Goal: Task Accomplishment & Management: Use online tool/utility

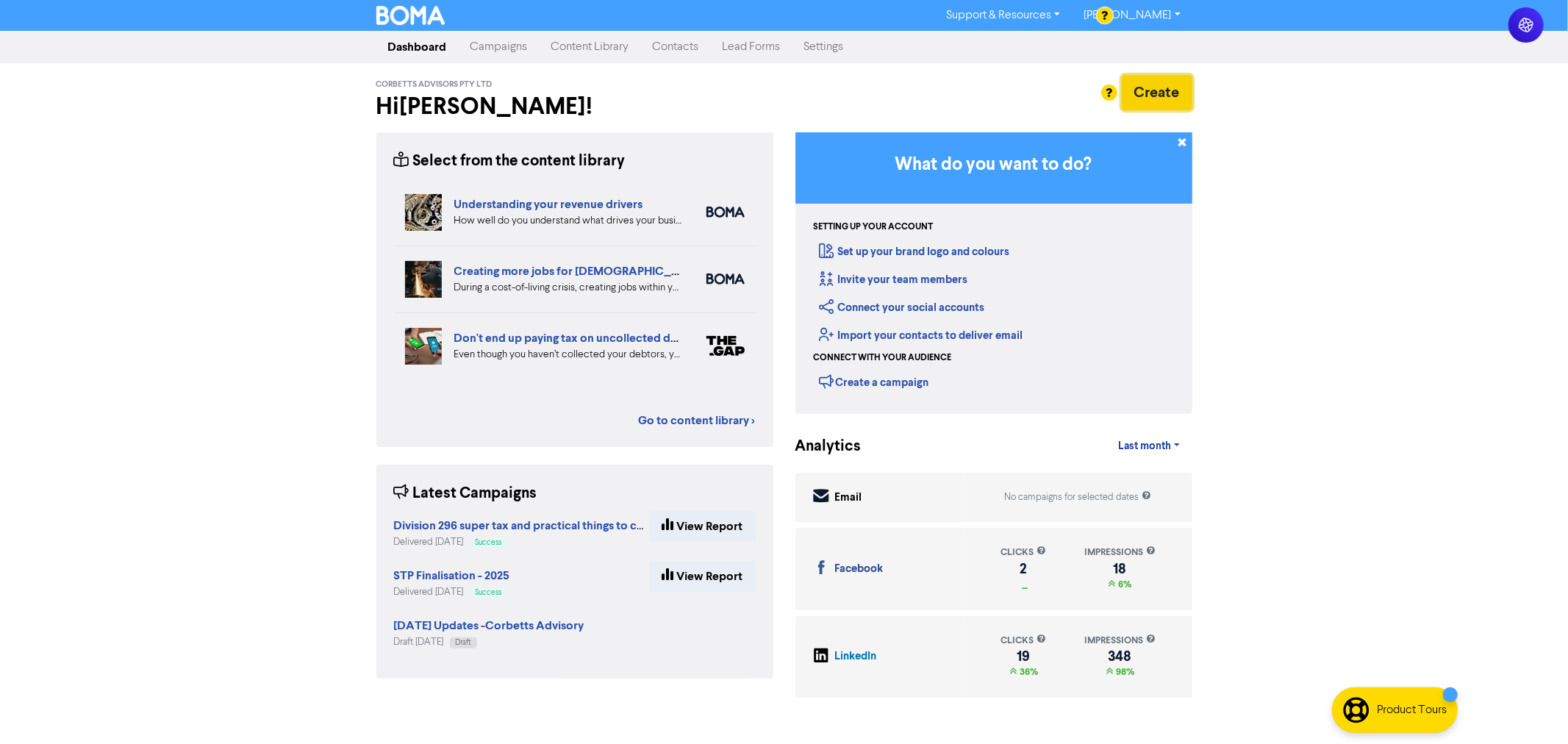
click at [1172, 99] on button "Create" at bounding box center [1157, 92] width 71 height 35
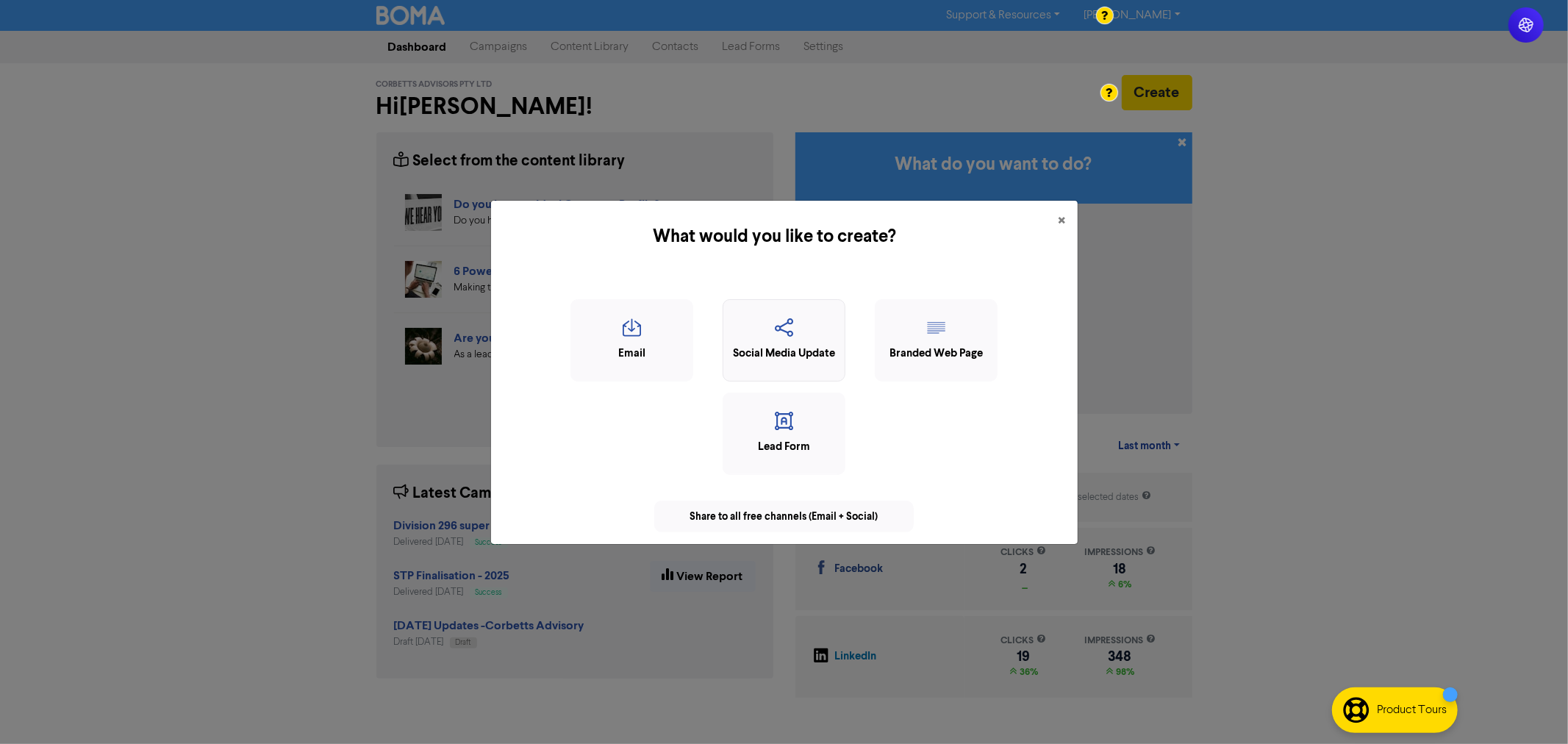
click at [788, 331] on icon "button" at bounding box center [784, 332] width 107 height 28
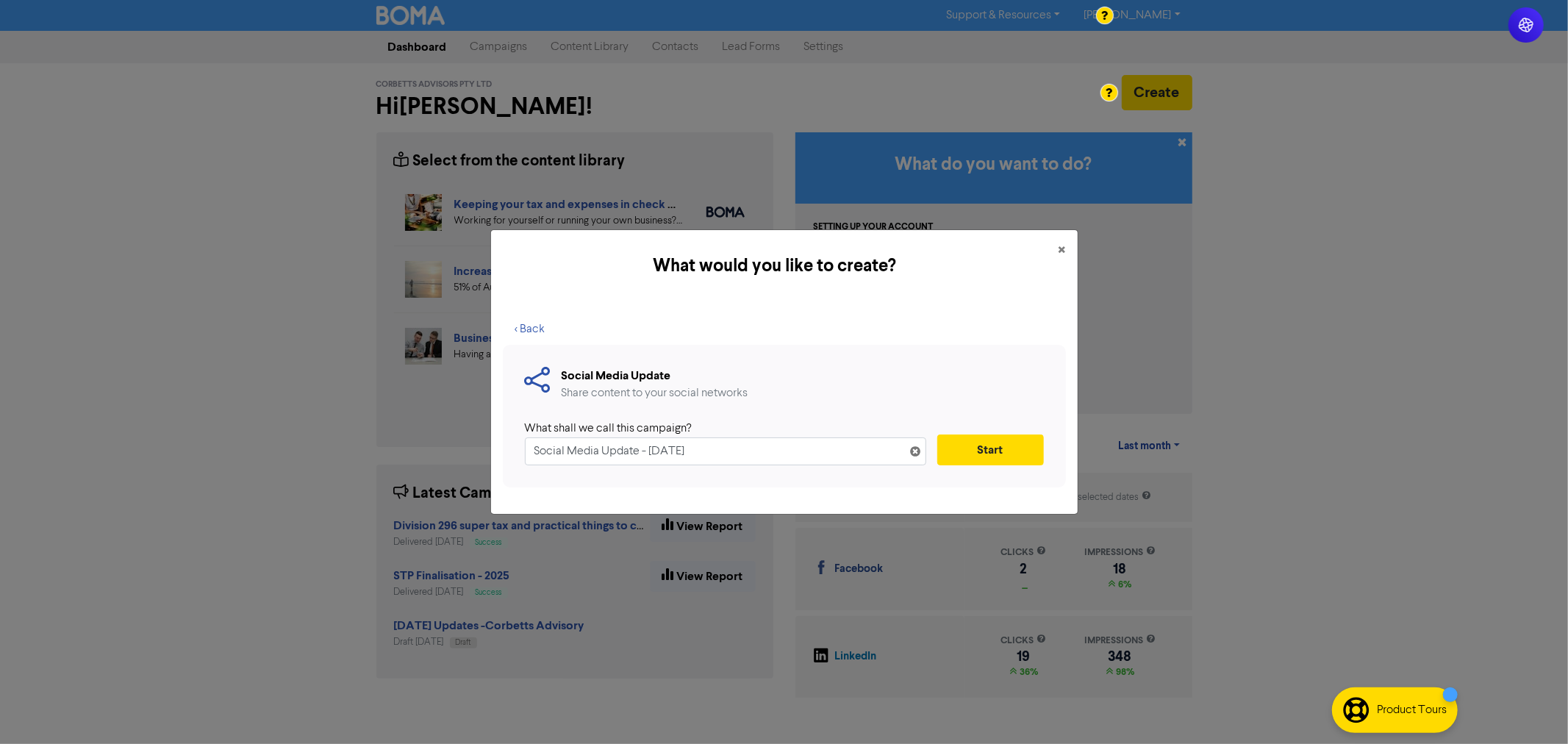
drag, startPoint x: 765, startPoint y: 454, endPoint x: 539, endPoint y: 444, distance: 226.2
click at [539, 444] on input "Social Media Update - [DATE]" at bounding box center [726, 451] width 401 height 28
type input "S"
type input "TPAR 2025"
click at [1002, 451] on button "Start" at bounding box center [991, 451] width 107 height 31
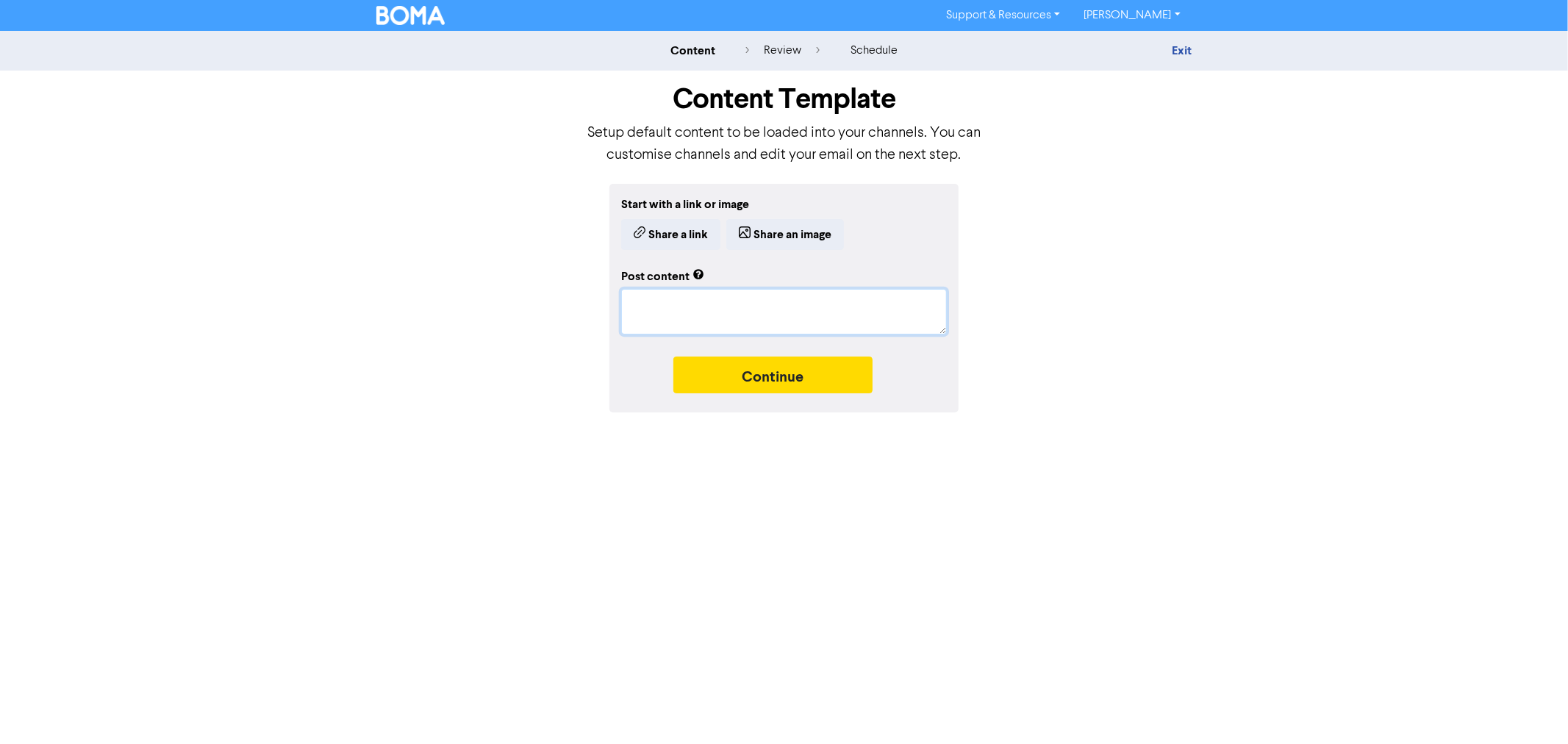
click at [801, 317] on textarea at bounding box center [784, 312] width 325 height 45
click at [769, 231] on button "Share an image" at bounding box center [785, 235] width 118 height 31
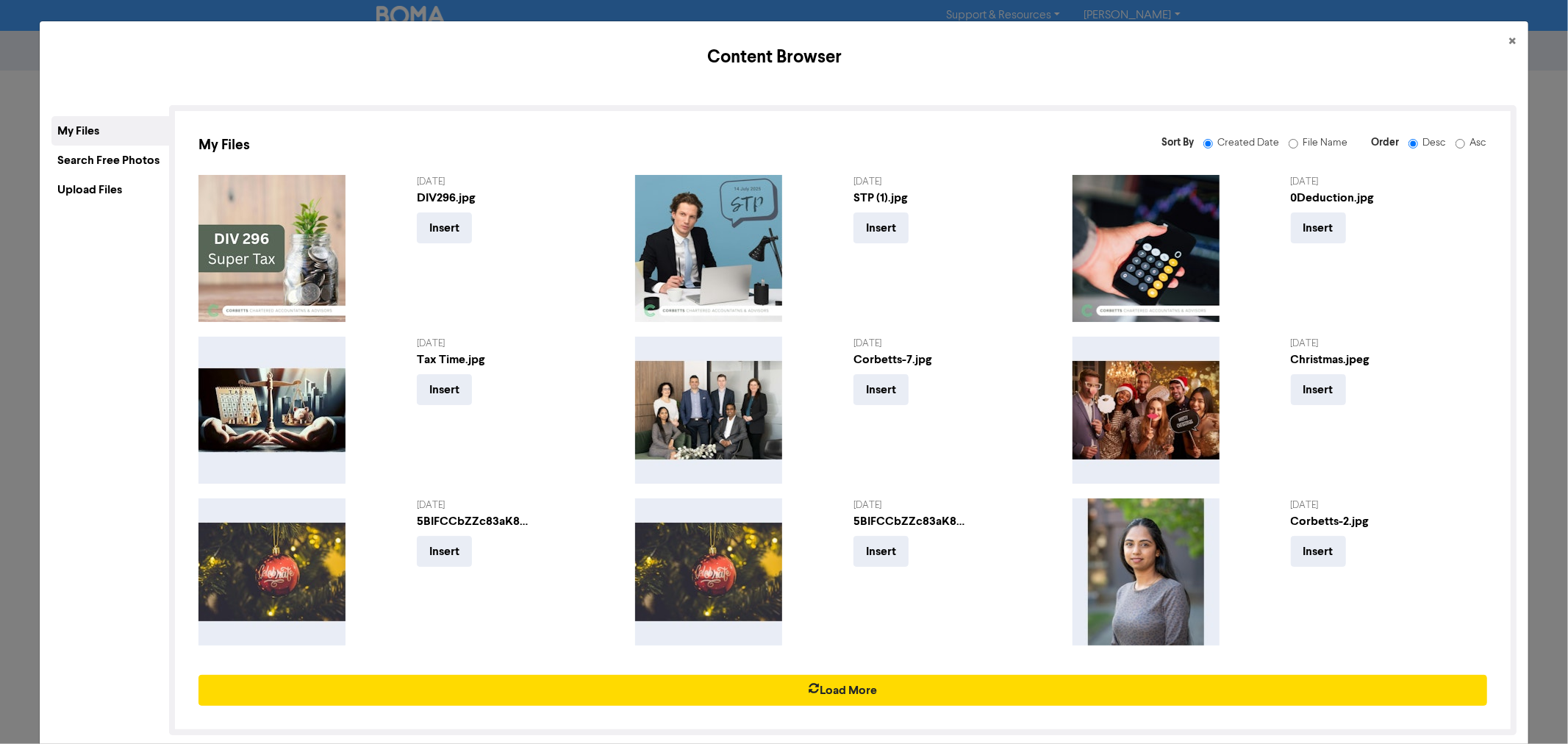
click at [104, 190] on div "Upload Files" at bounding box center [110, 190] width 118 height 30
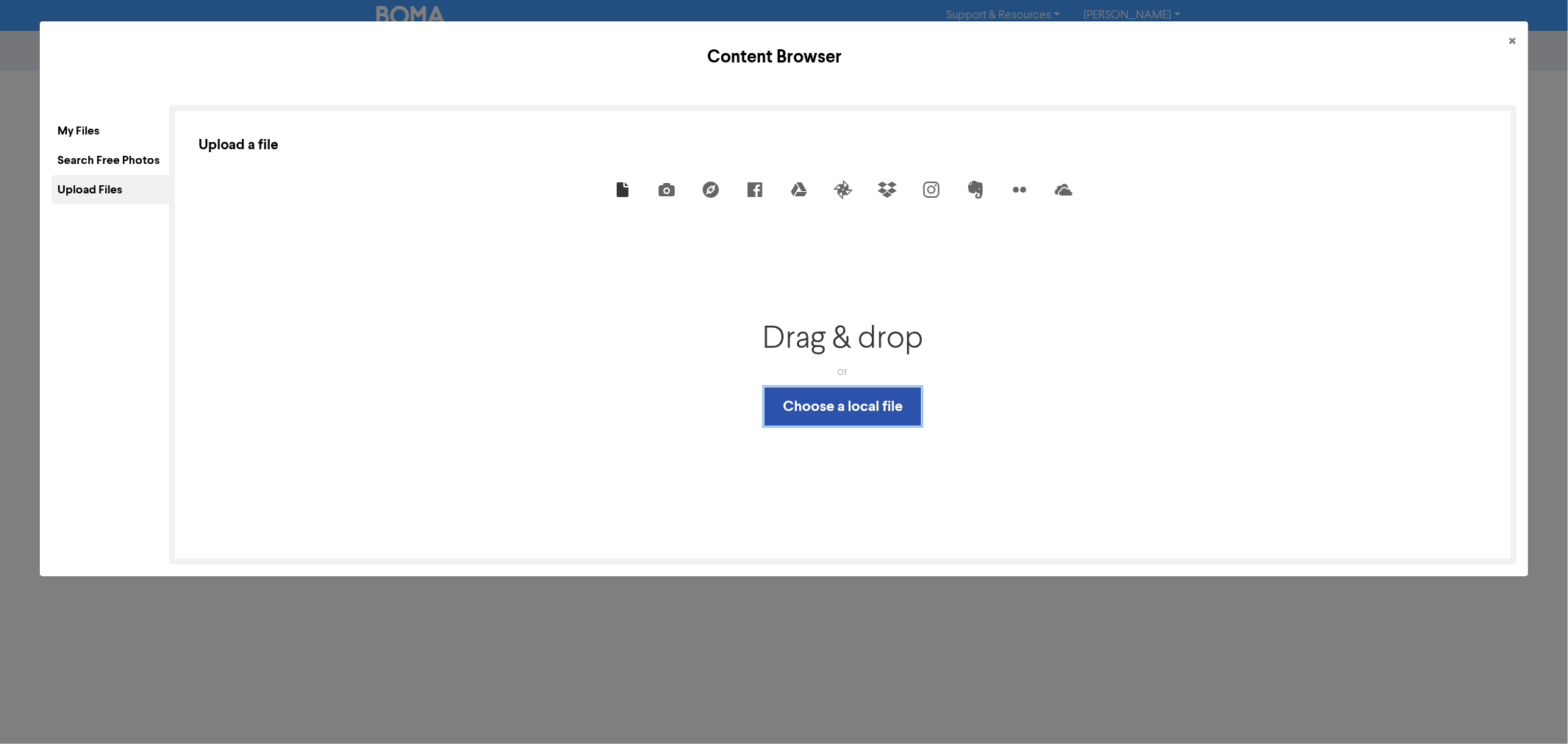
click at [855, 409] on button "Choose a local file" at bounding box center [842, 406] width 157 height 39
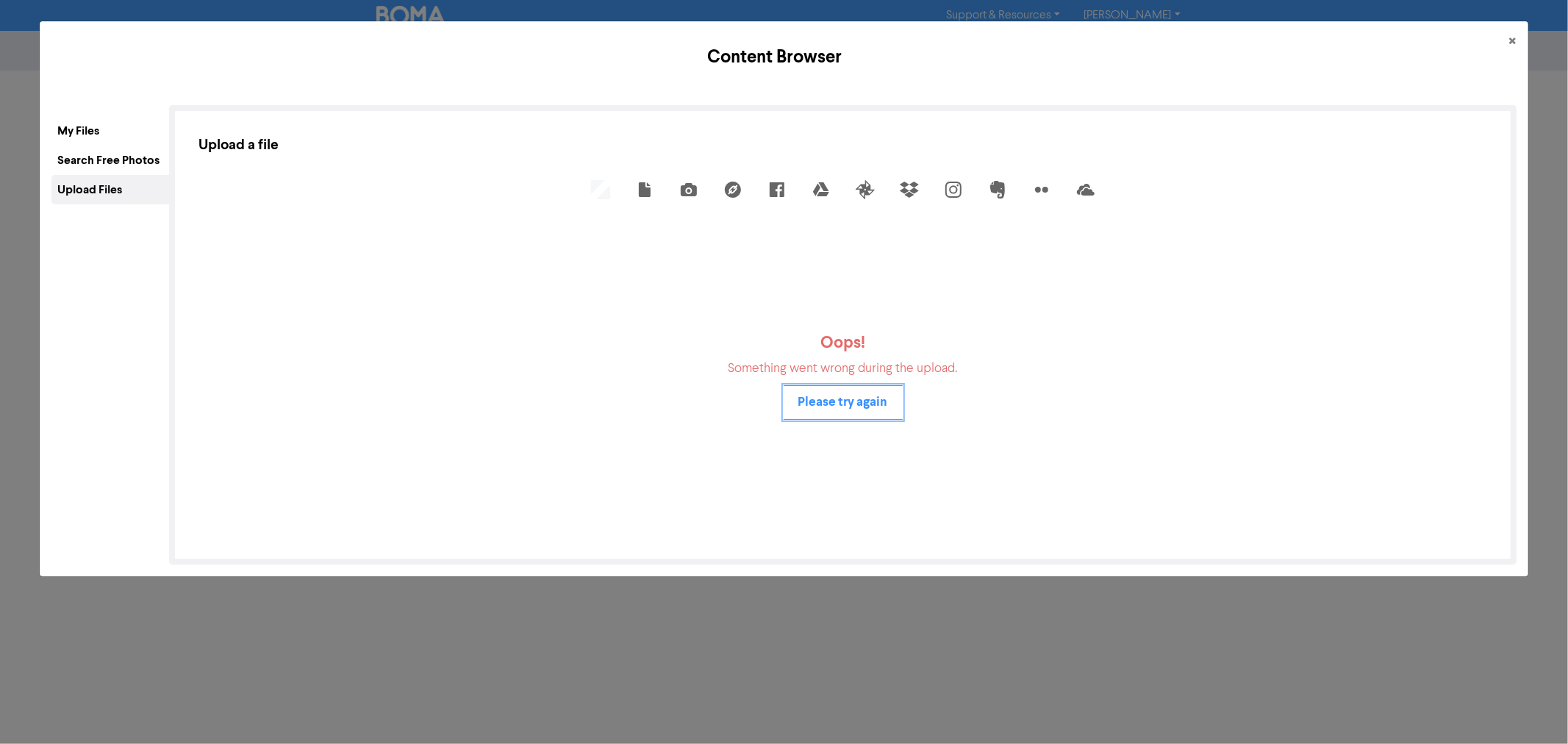
click at [842, 402] on button "Please try again" at bounding box center [843, 403] width 119 height 35
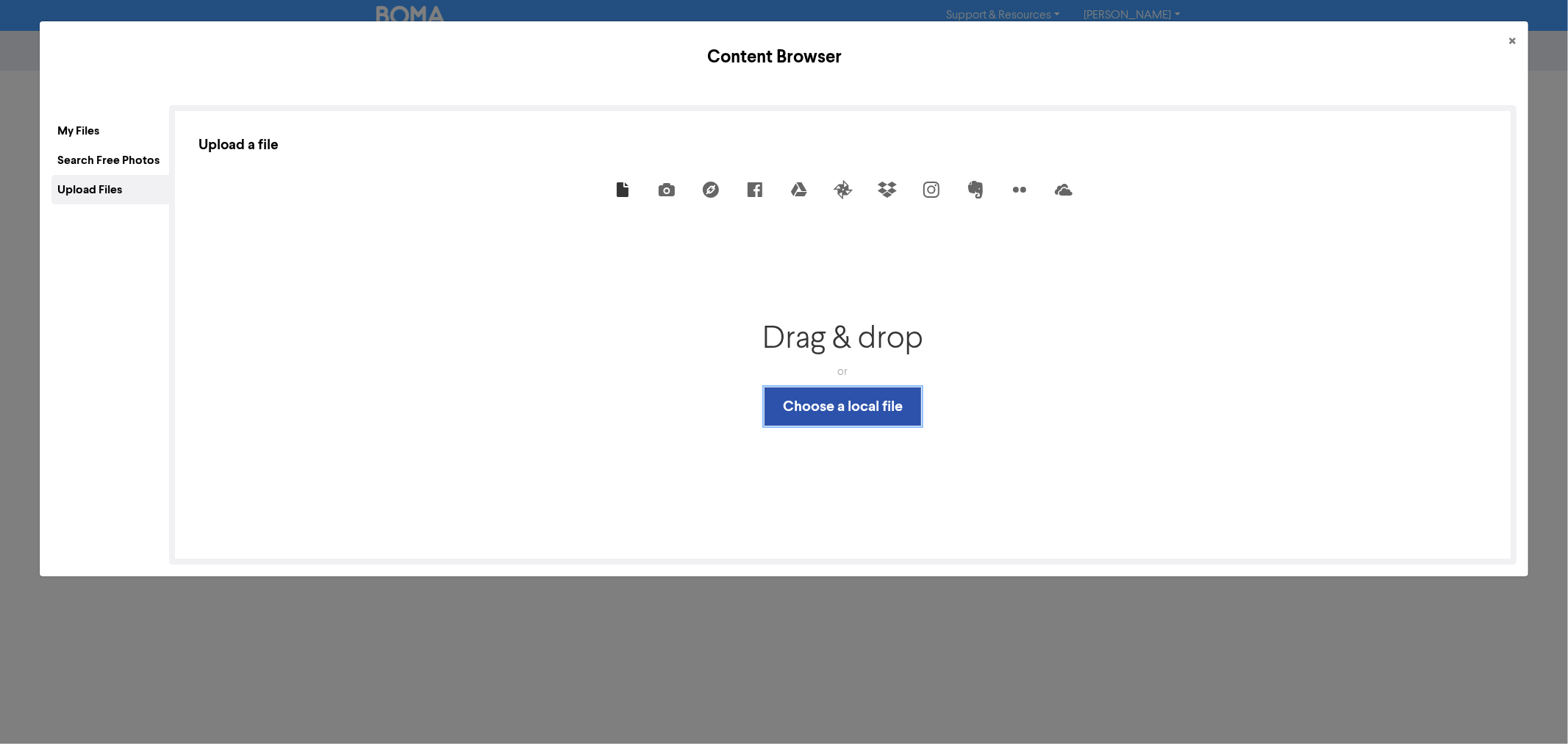
click at [871, 415] on button "Choose a local file" at bounding box center [842, 406] width 157 height 39
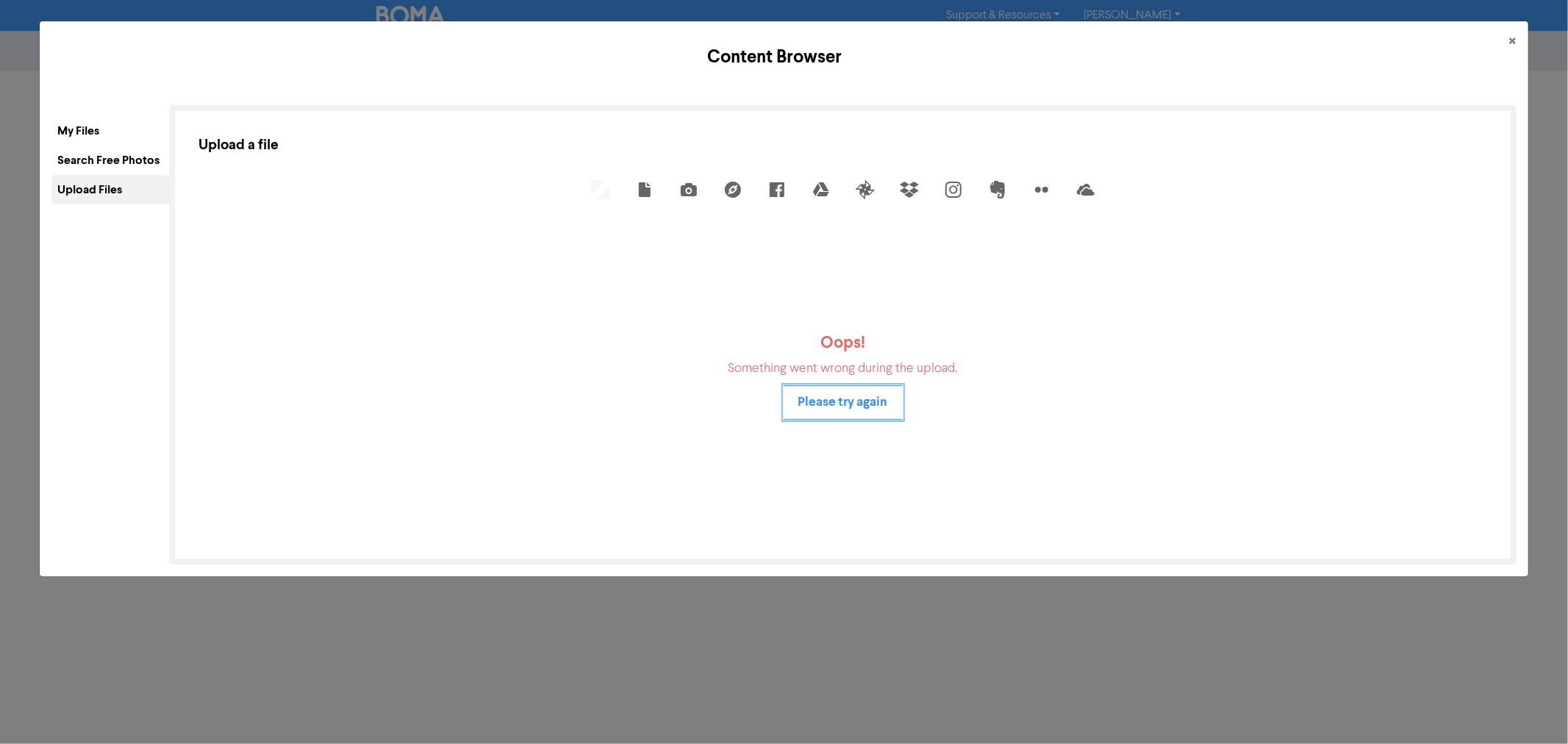
click at [848, 399] on button "Please try again" at bounding box center [843, 403] width 119 height 35
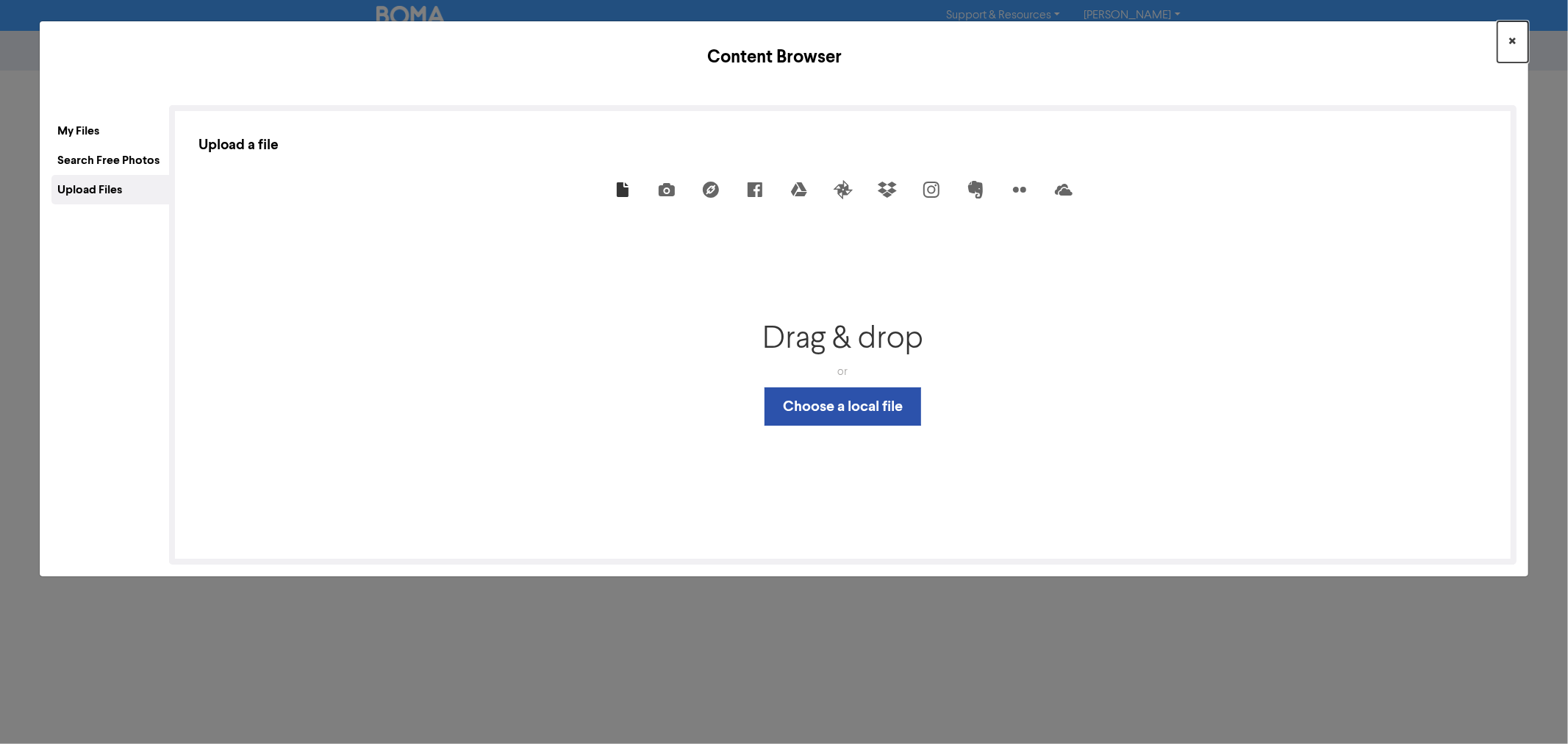
click at [1411, 34] on span "×" at bounding box center [1513, 42] width 7 height 22
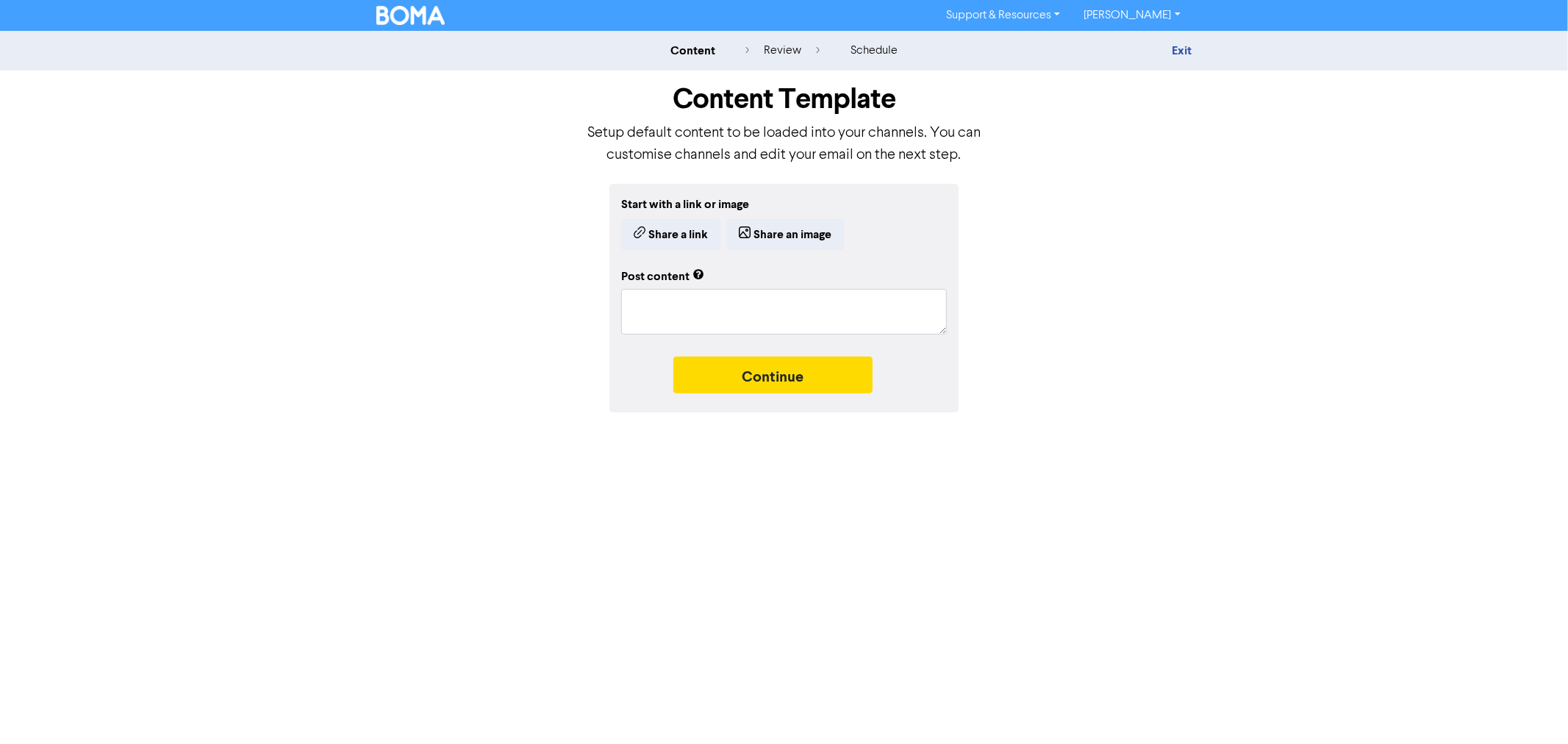
click at [443, 260] on div "Start with a link or image Share a link Share an image Post content Continue" at bounding box center [785, 298] width 838 height 229
click at [697, 314] on textarea at bounding box center [784, 312] width 325 height 45
click at [779, 311] on textarea at bounding box center [784, 312] width 325 height 45
click at [803, 304] on textarea at bounding box center [784, 312] width 325 height 45
paste textarea "Have you checked if your business needs to lodge a TPAR?"
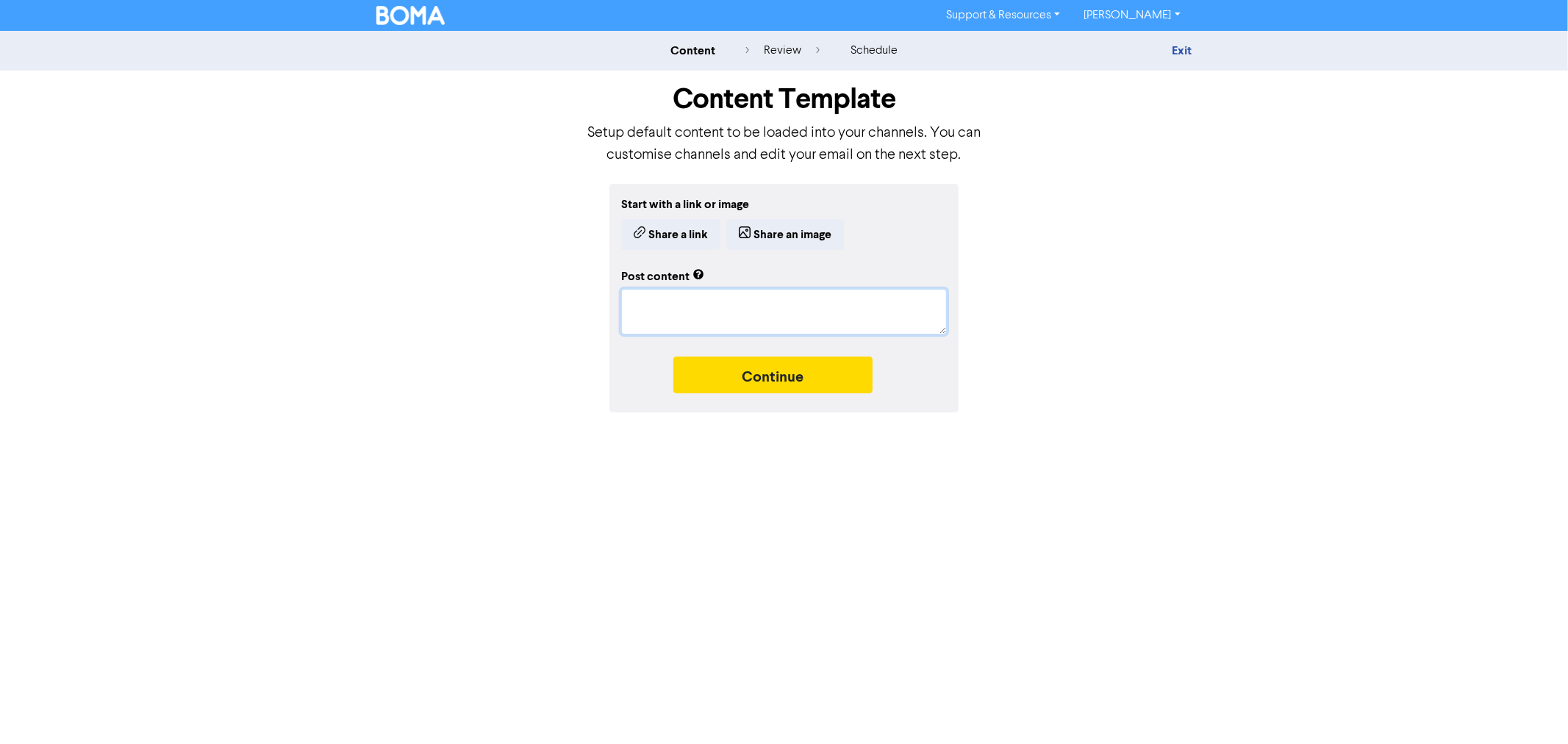
type textarea "x"
type textarea "Have you checked if your business needs to lodge a TPAR?"
click at [832, 328] on textarea "Have you checked if your business needs to lodge a TPAR?" at bounding box center [784, 312] width 325 height 45
paste textarea "If your business makes payments to contractors, you may be required to report t…"
type textarea "x"
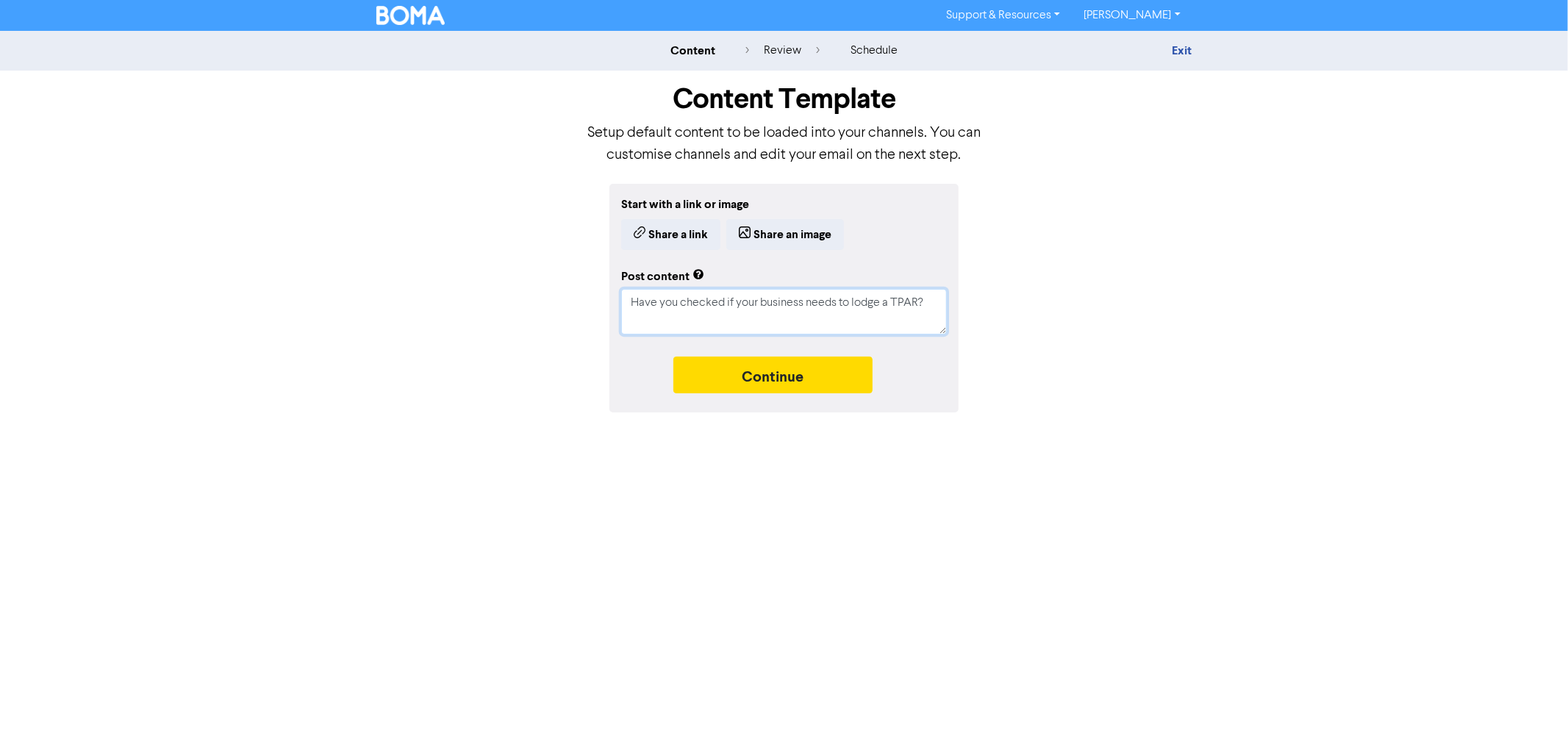
type textarea "Have you checked if your business needs to lodge a TPAR? If your business makes…"
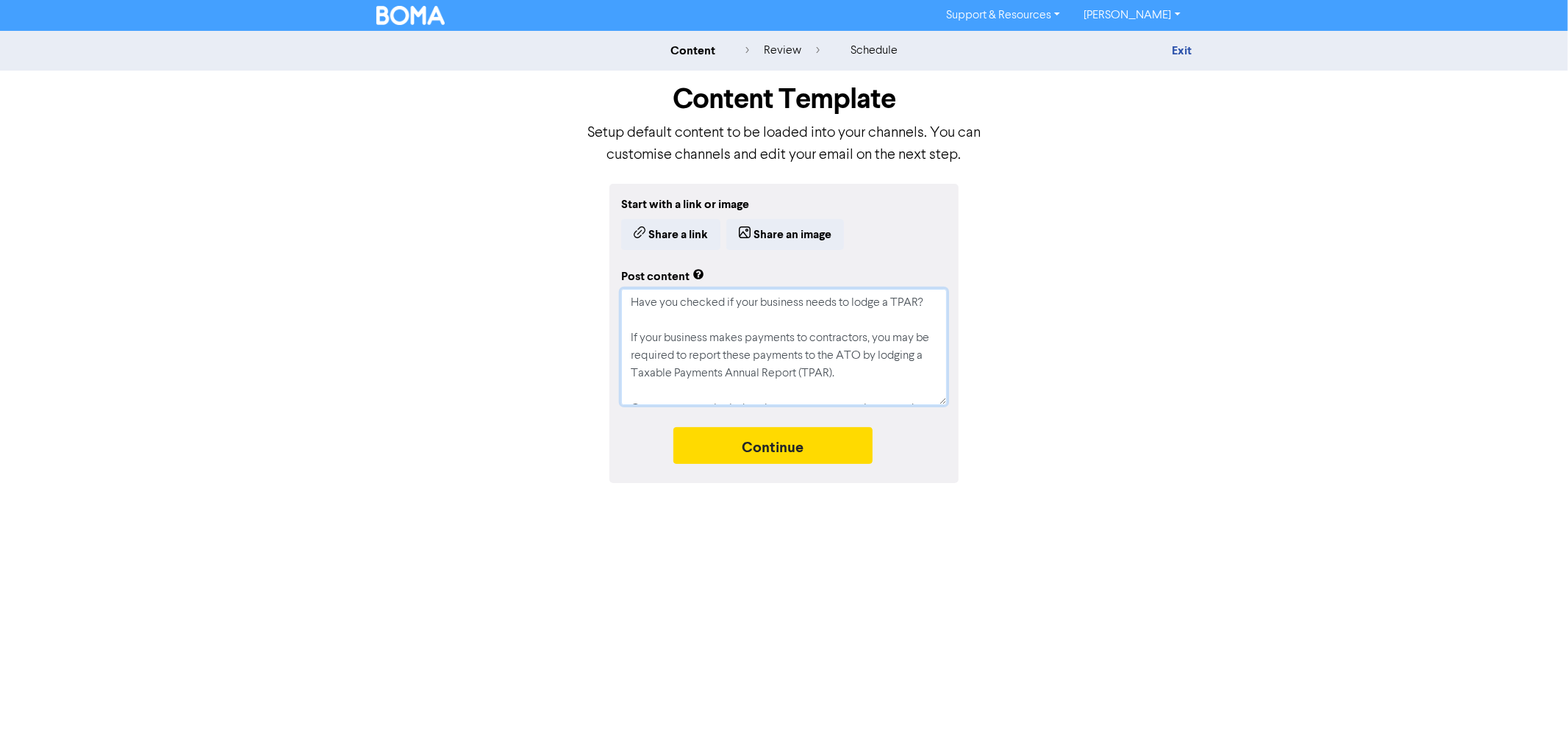
type textarea "x"
type textarea "Have you checked if your business needs to lodge a TPAR? If your business makes…"
type textarea "x"
type textarea "Have you checked if your business needs to lodge a TPAR? If your business makes…"
click at [787, 234] on button "Share an image" at bounding box center [785, 235] width 118 height 31
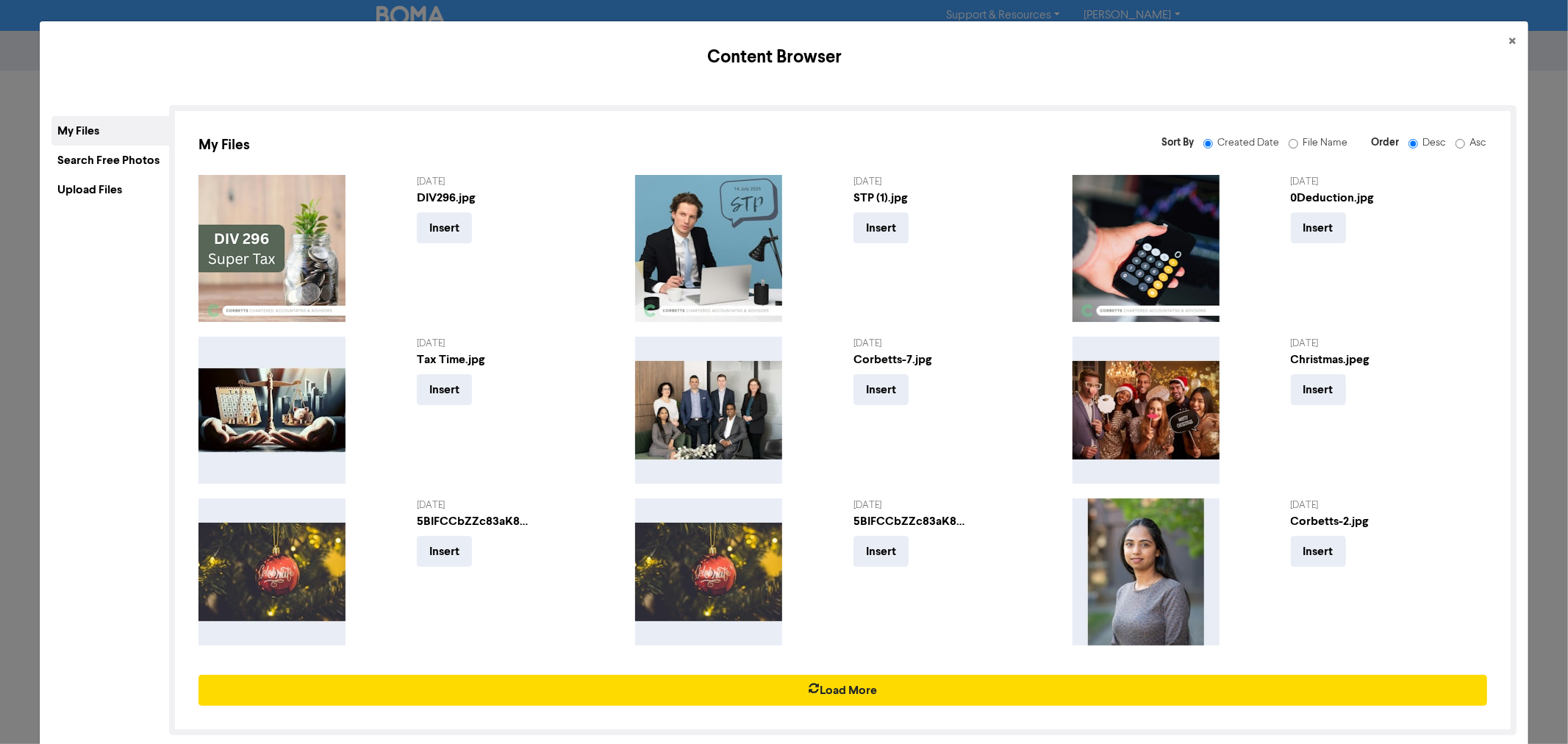
click at [104, 157] on div "Search Free Photos" at bounding box center [110, 160] width 118 height 30
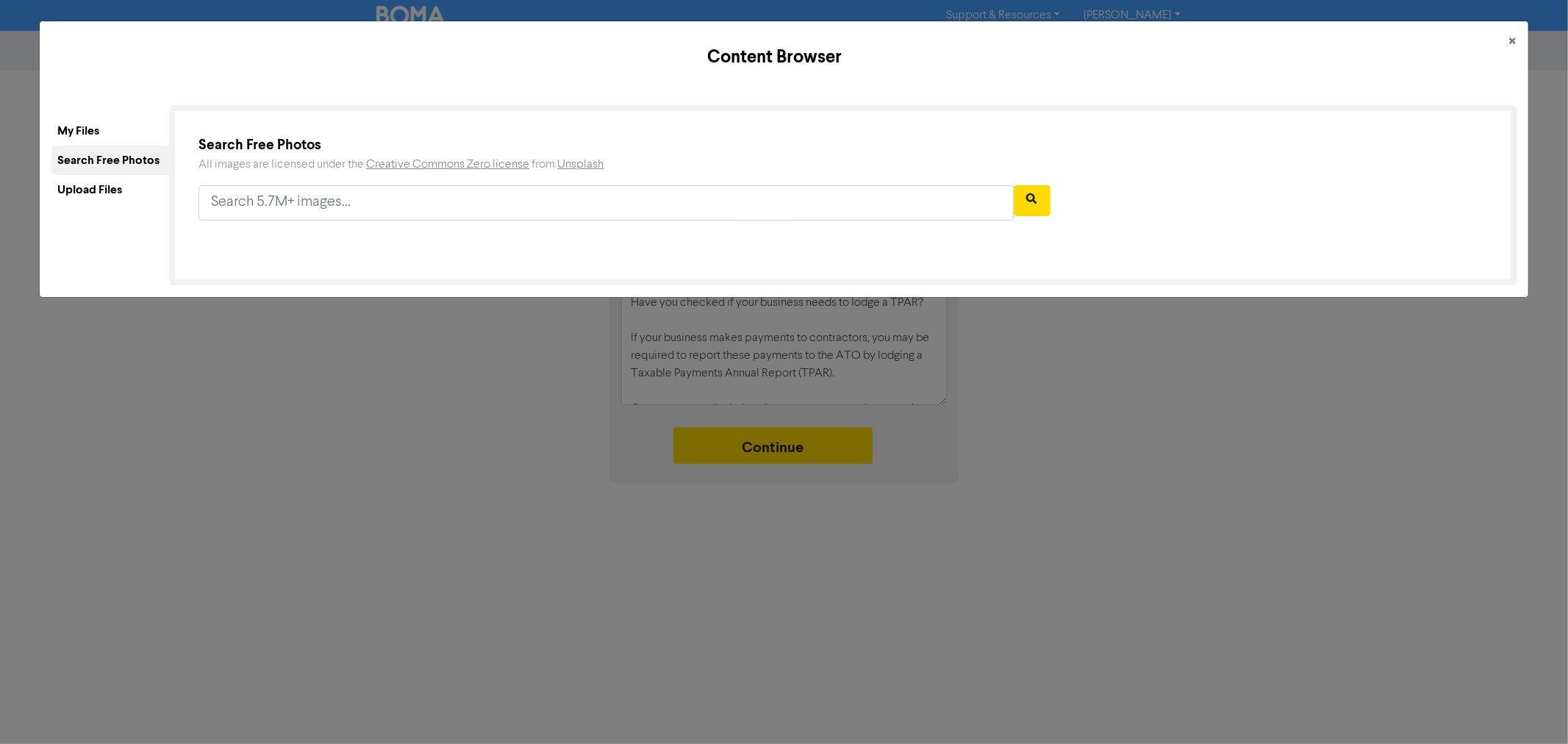
click at [132, 195] on div "Upload Files" at bounding box center [110, 190] width 118 height 30
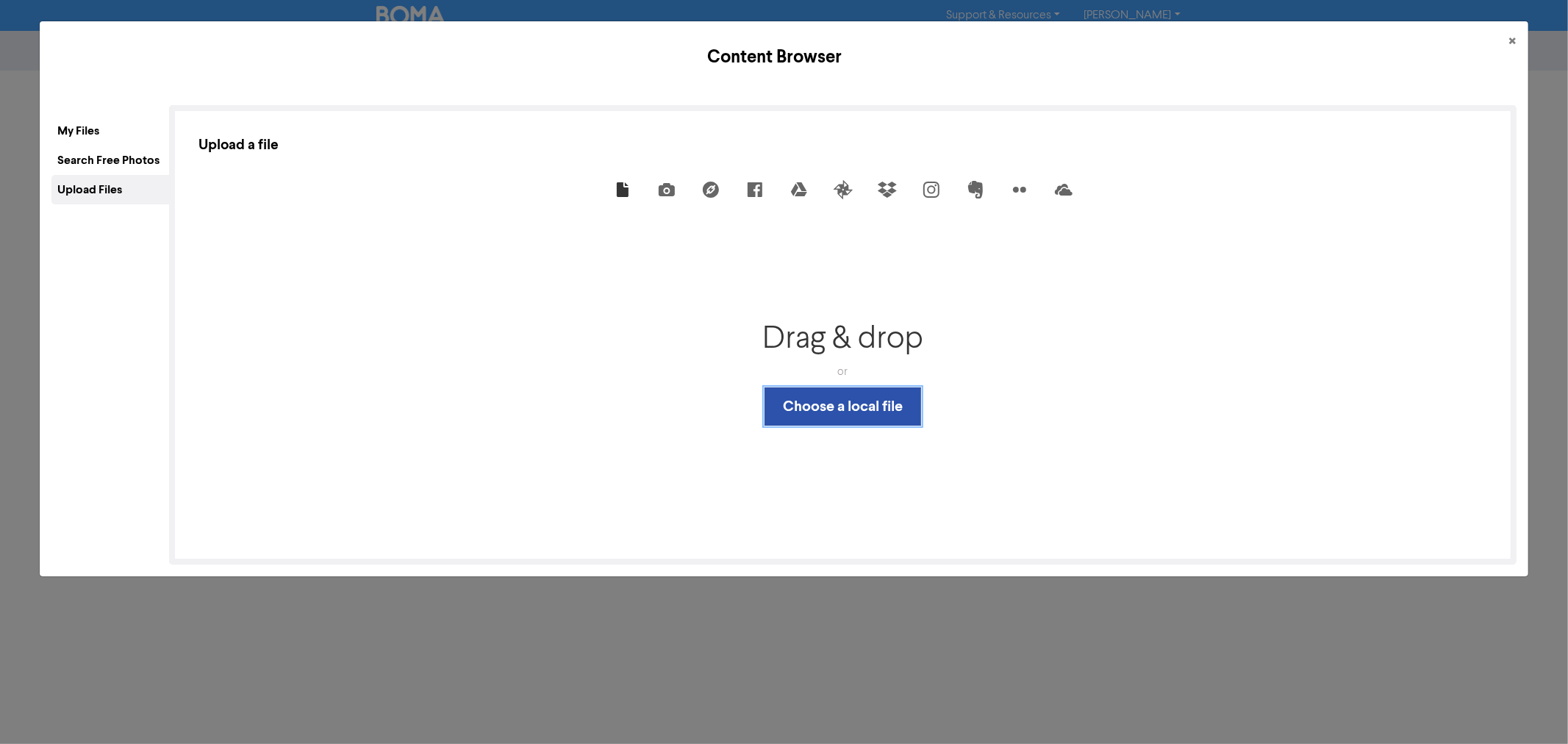
click at [856, 397] on button "Choose a local file" at bounding box center [842, 406] width 157 height 39
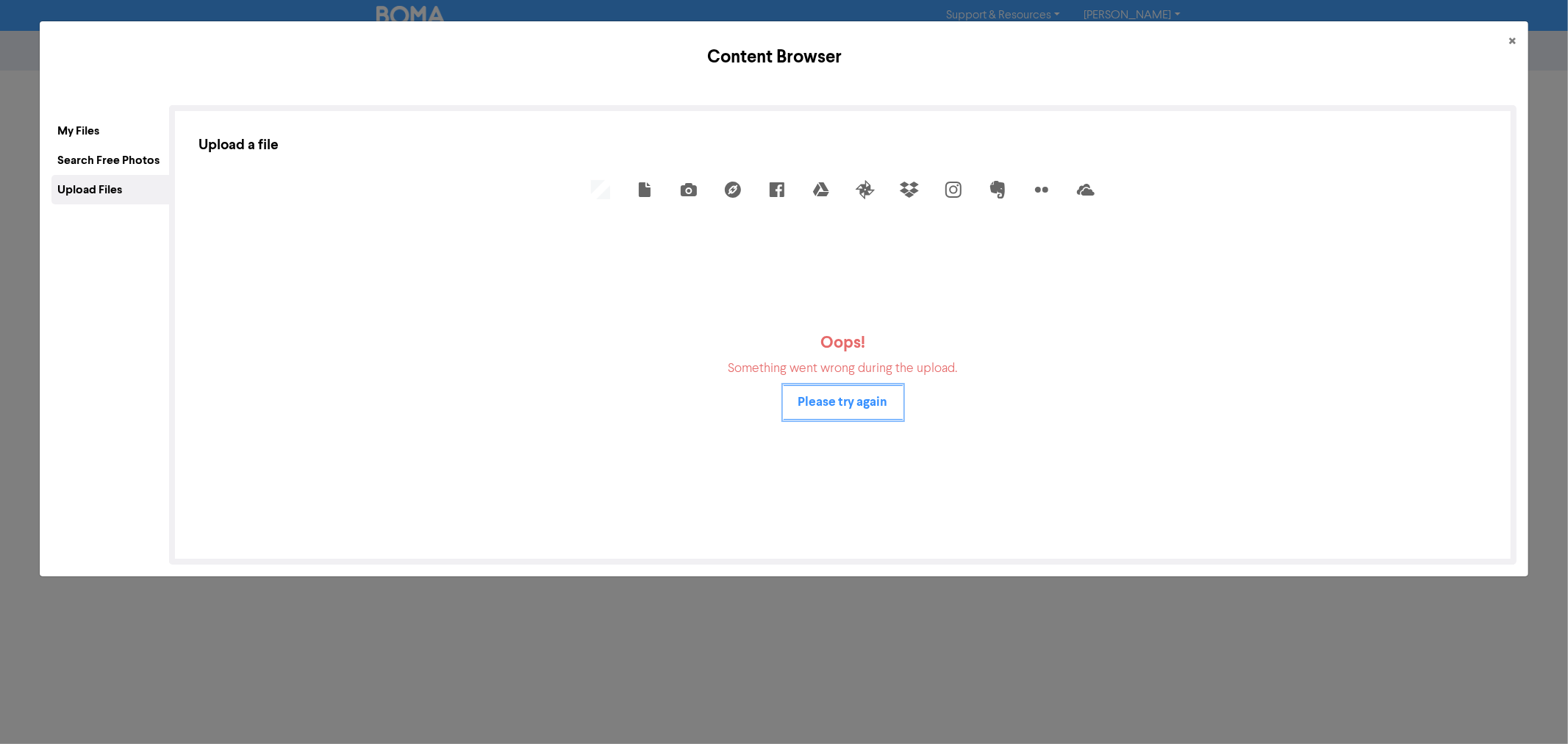
click at [856, 405] on button "Please try again" at bounding box center [843, 403] width 119 height 35
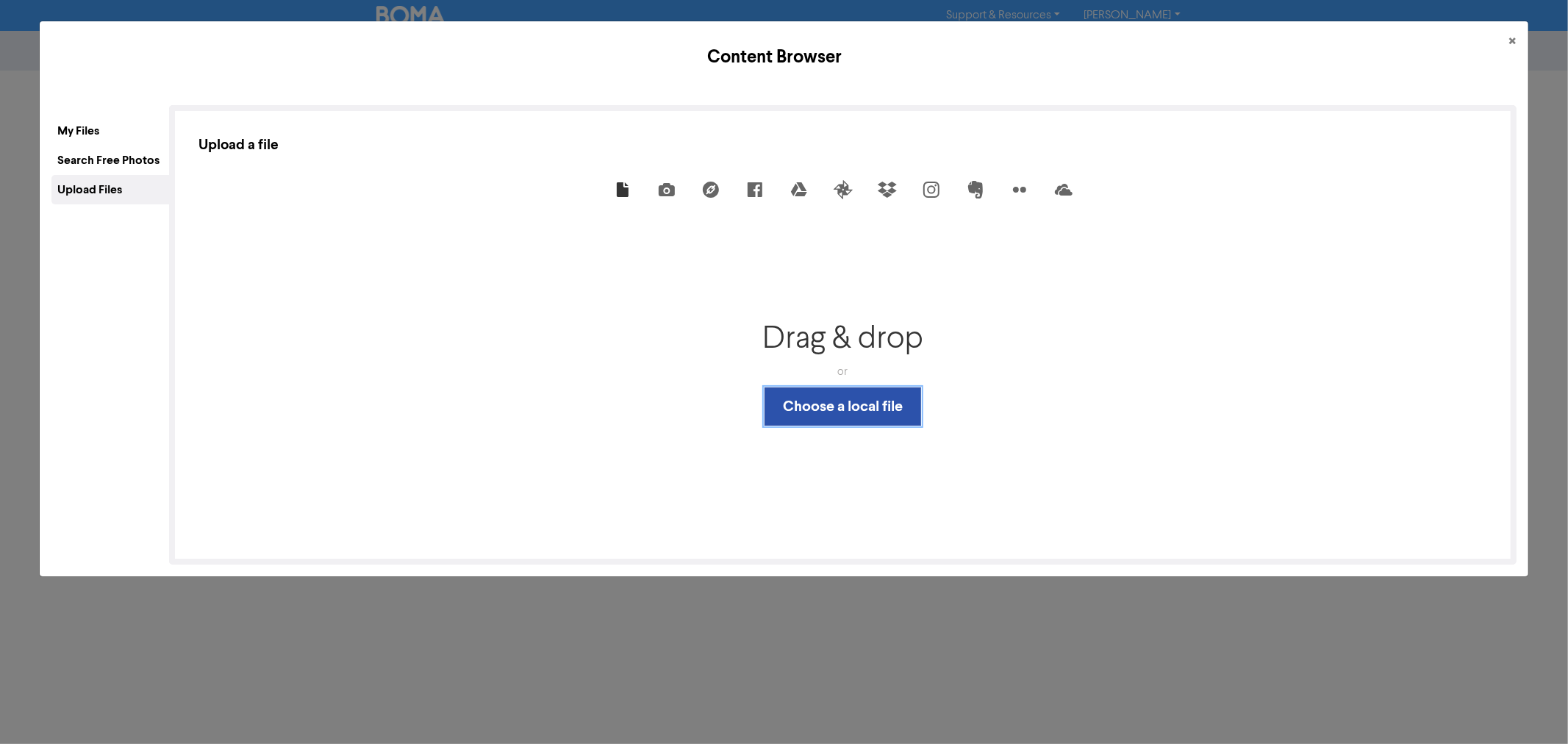
click at [820, 409] on button "Choose a local file" at bounding box center [842, 406] width 157 height 39
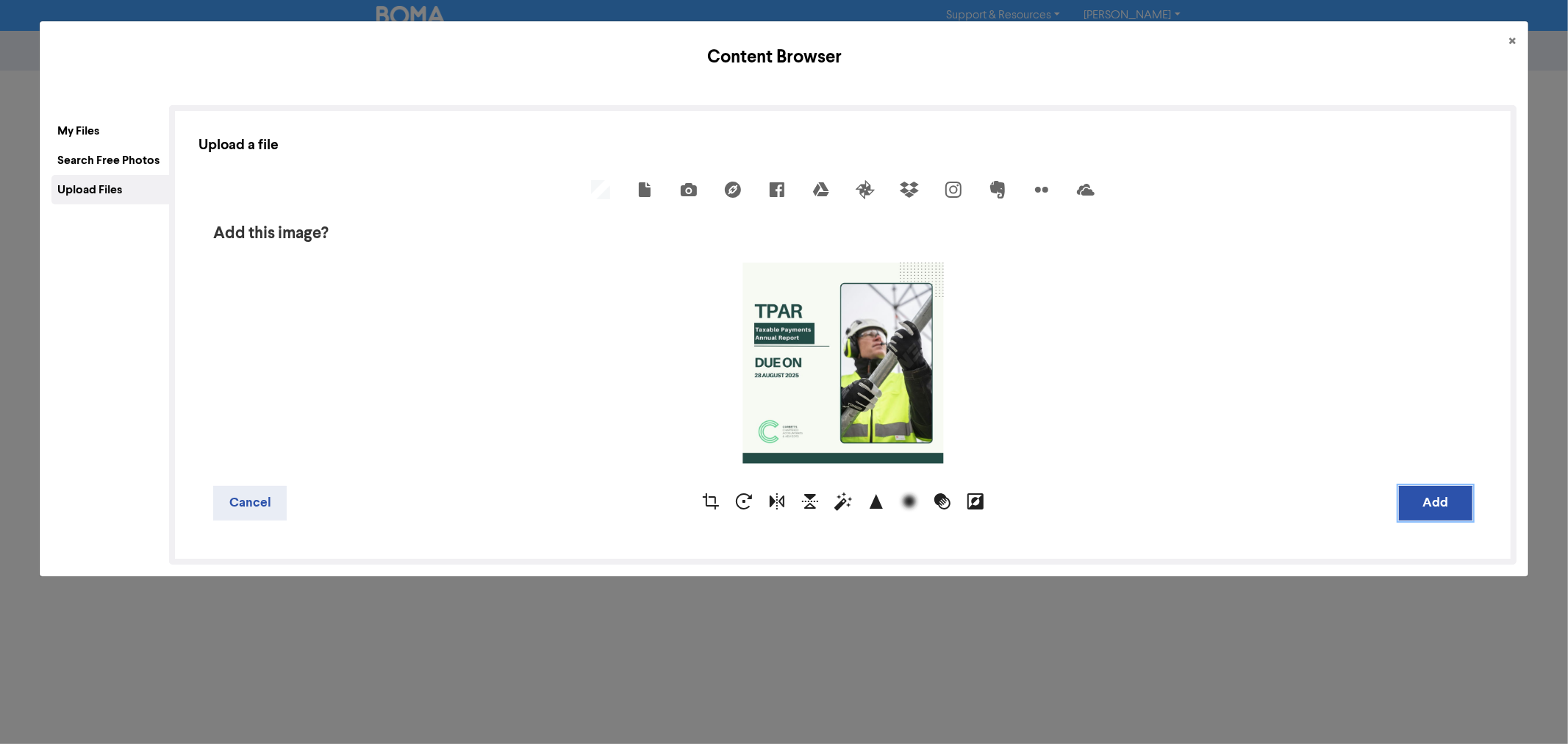
click at [1411, 501] on button "Add" at bounding box center [1436, 503] width 73 height 35
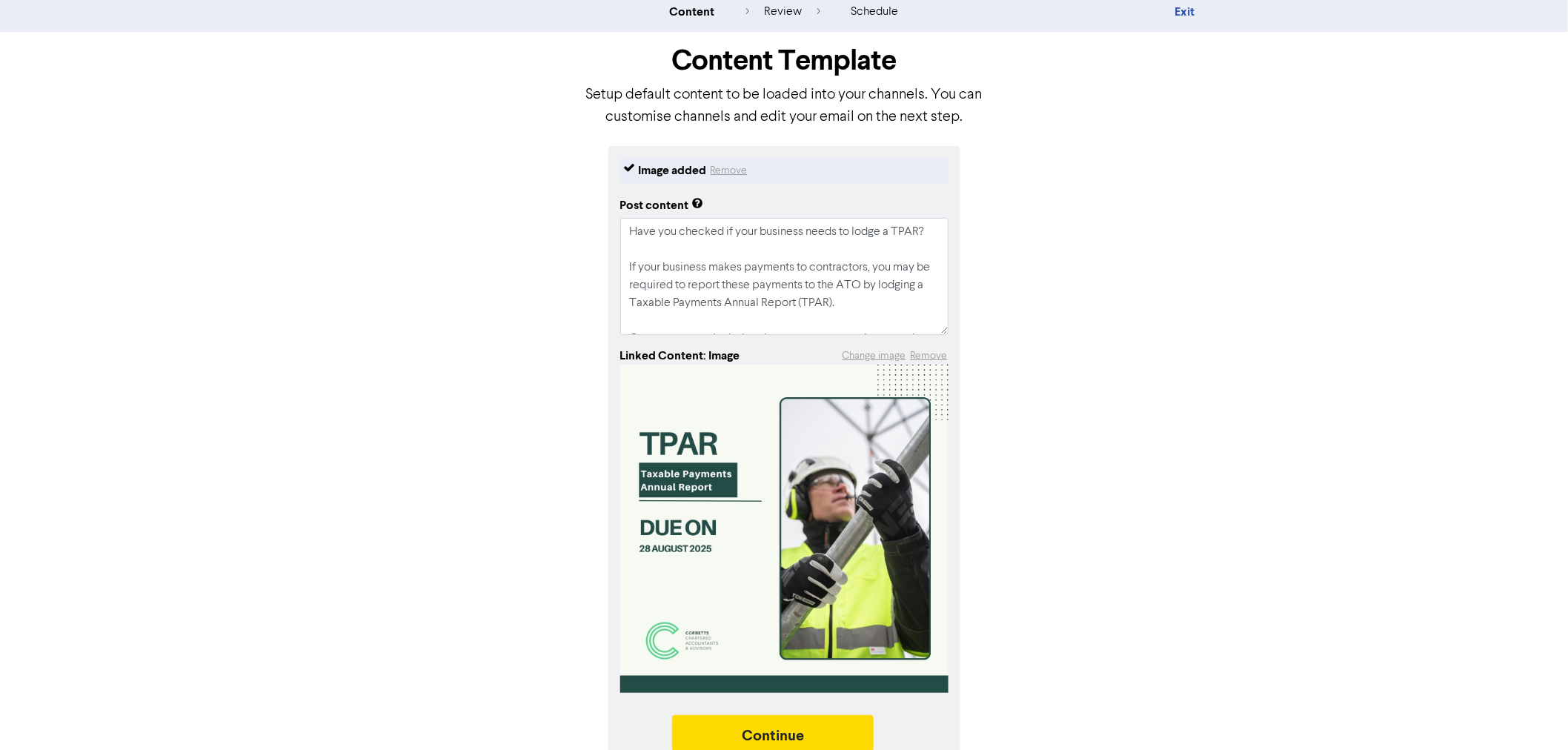
scroll to position [60, 0]
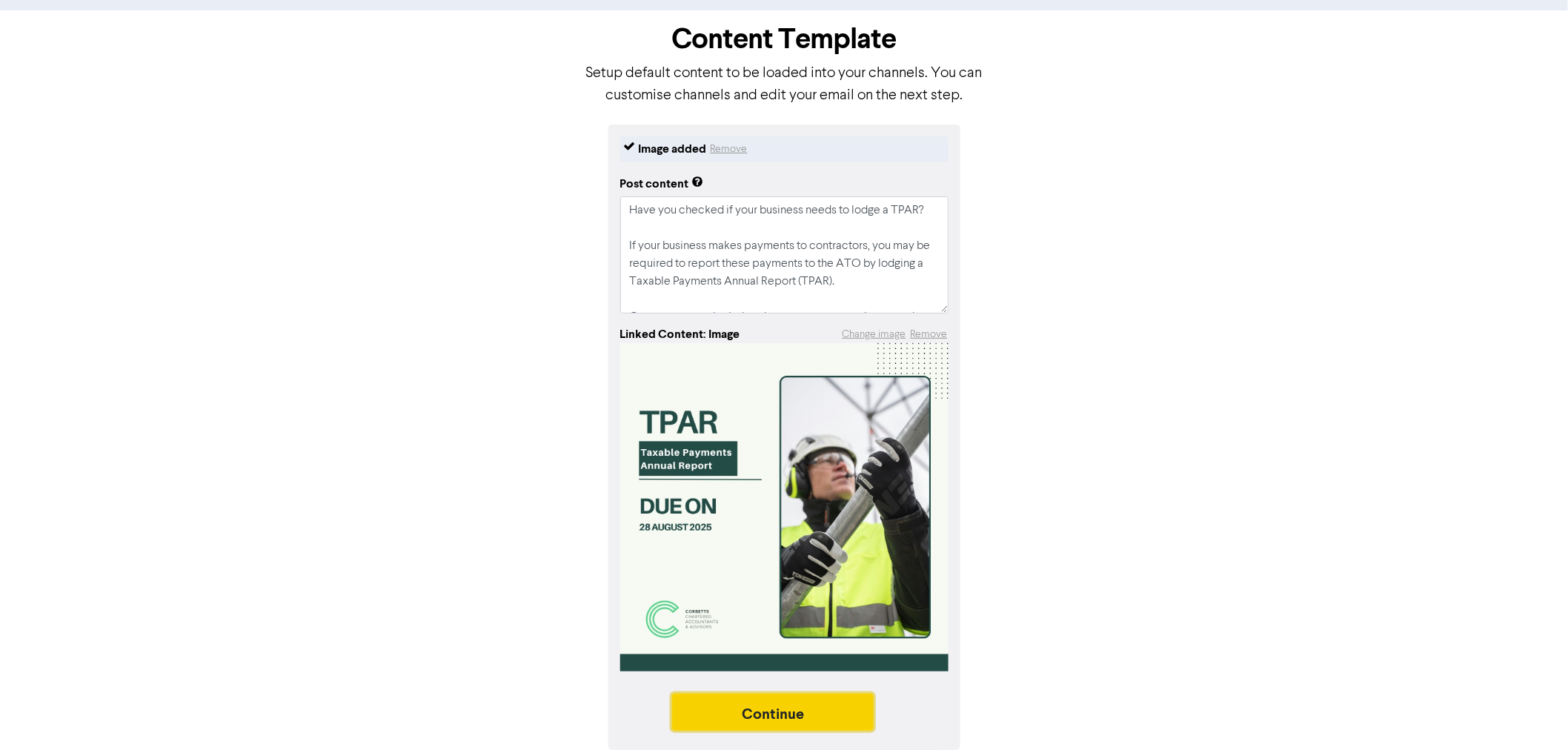
click at [823, 675] on button "Continue" at bounding box center [772, 712] width 201 height 37
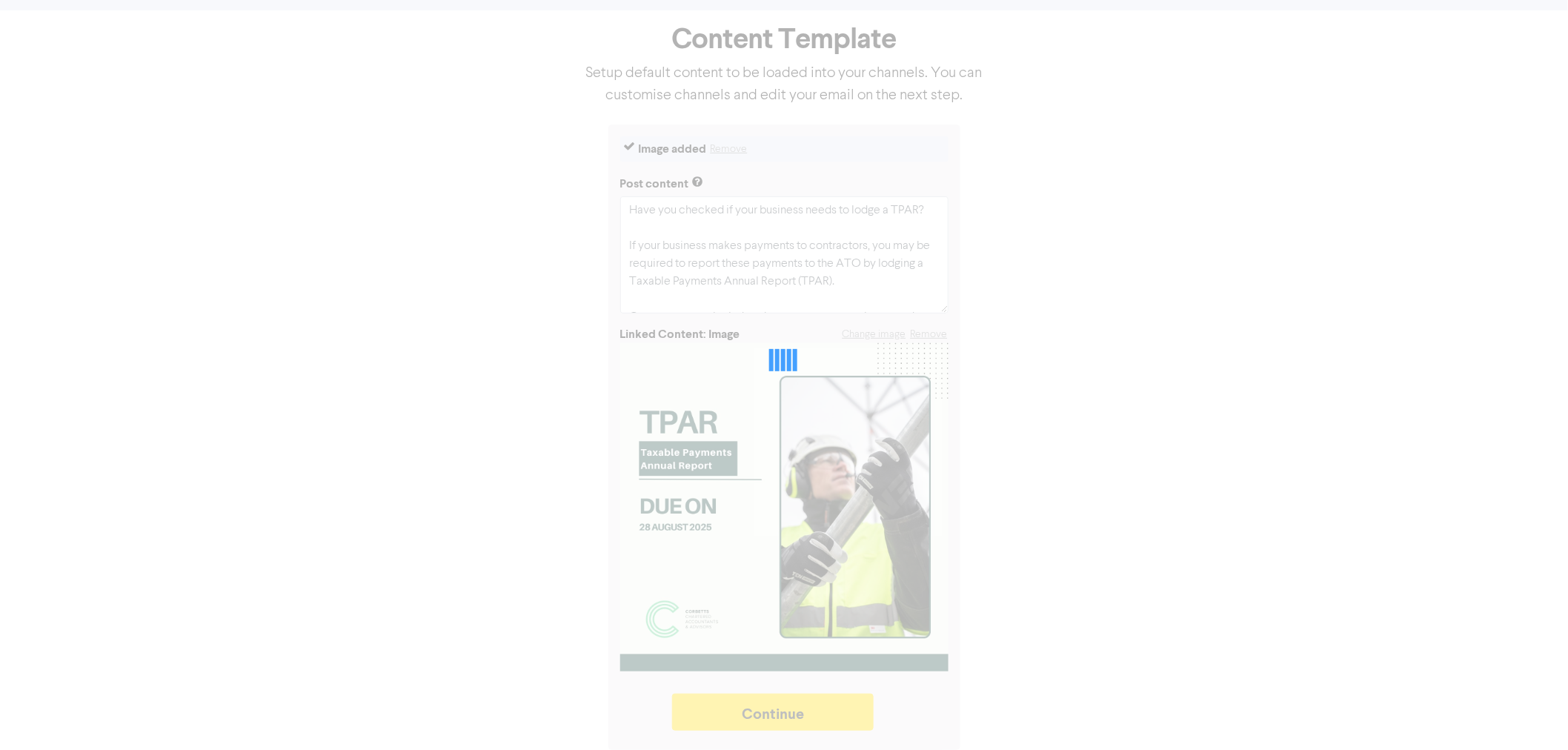
type textarea "x"
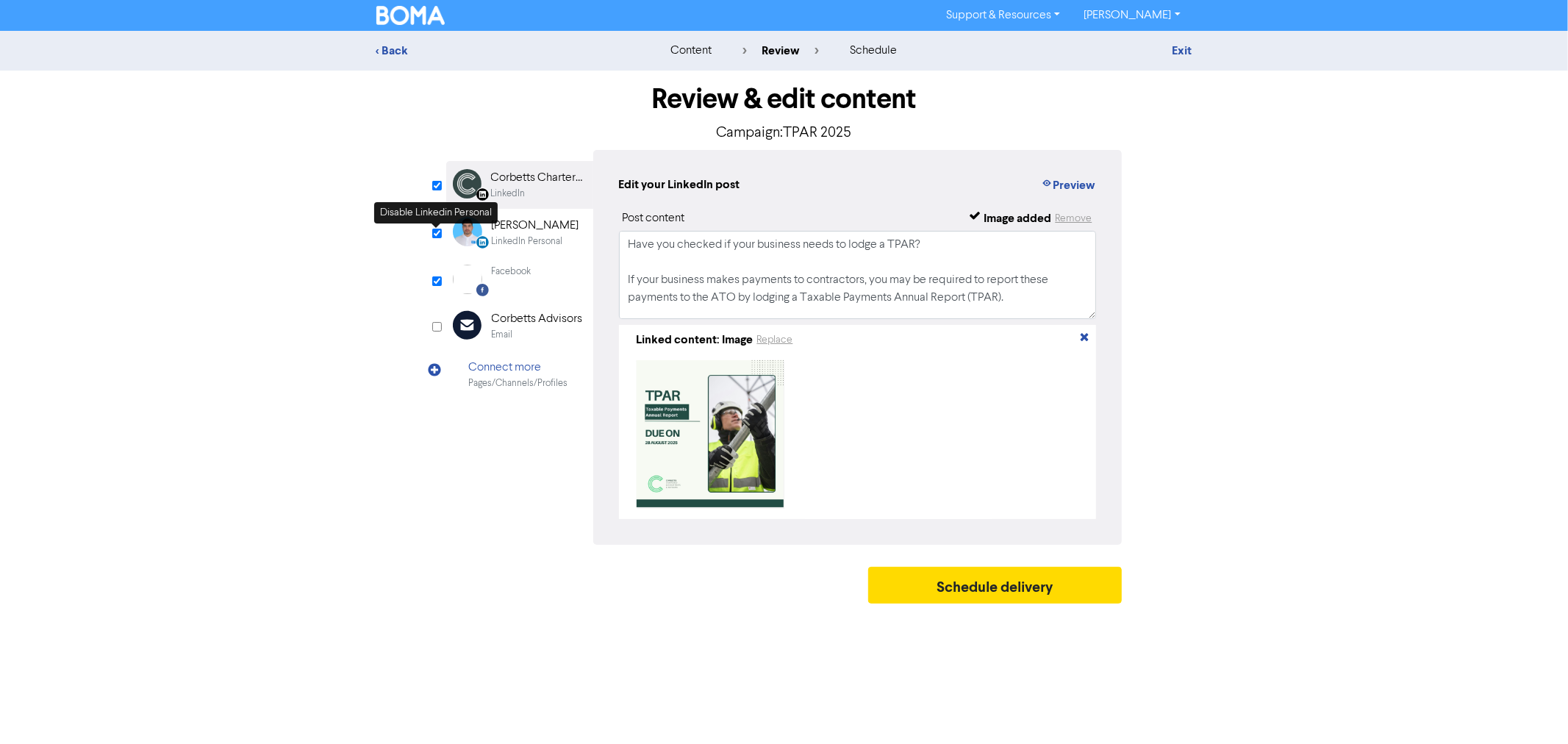
click at [435, 232] on input "checkbox" at bounding box center [437, 233] width 10 height 10
checkbox input "false"
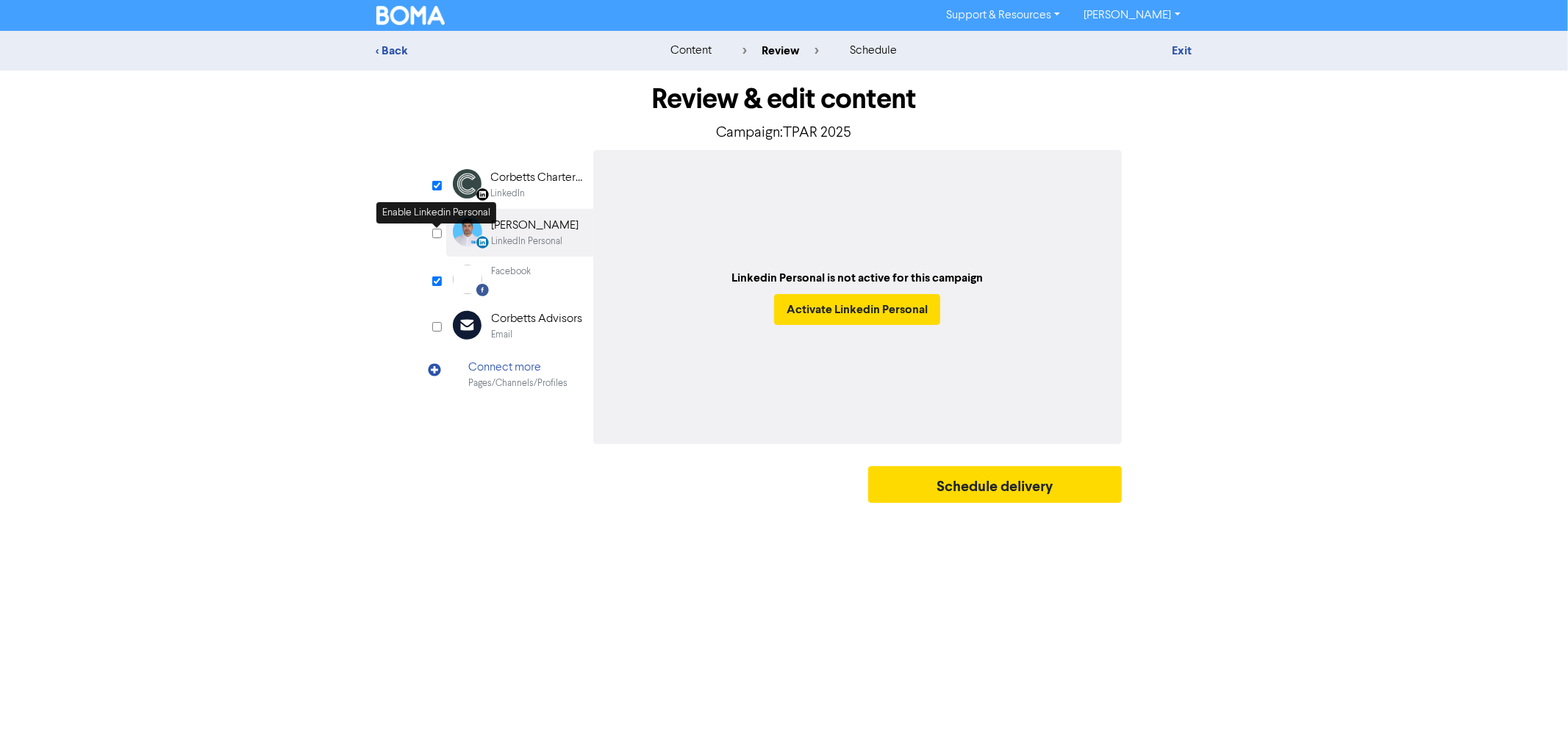
click at [311, 243] on div "< Back content review schedule Exit Review & edit content Campaign: TPAR 2025 L…" at bounding box center [784, 270] width 1568 height 479
click at [436, 186] on input "checkbox" at bounding box center [437, 186] width 10 height 10
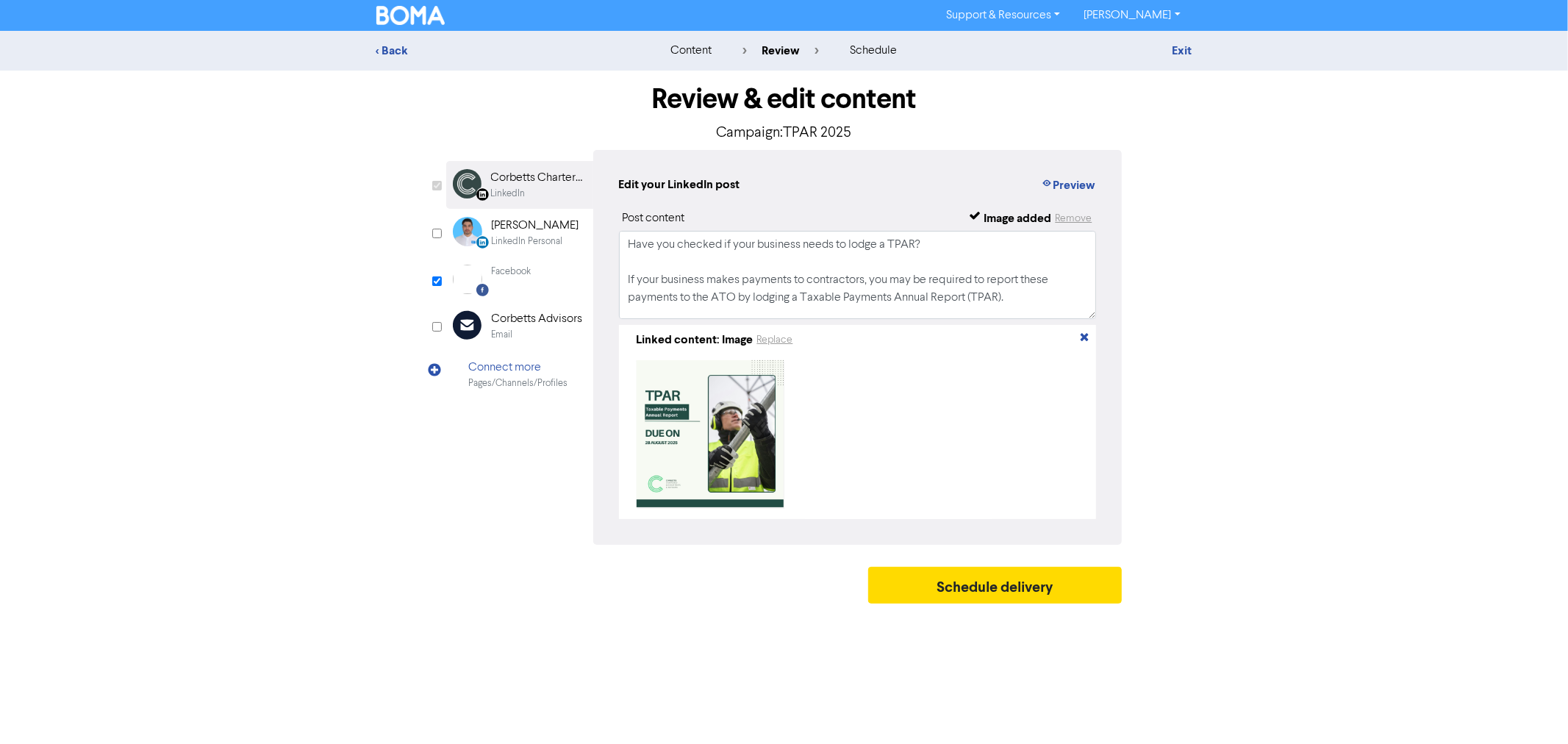
checkbox input "false"
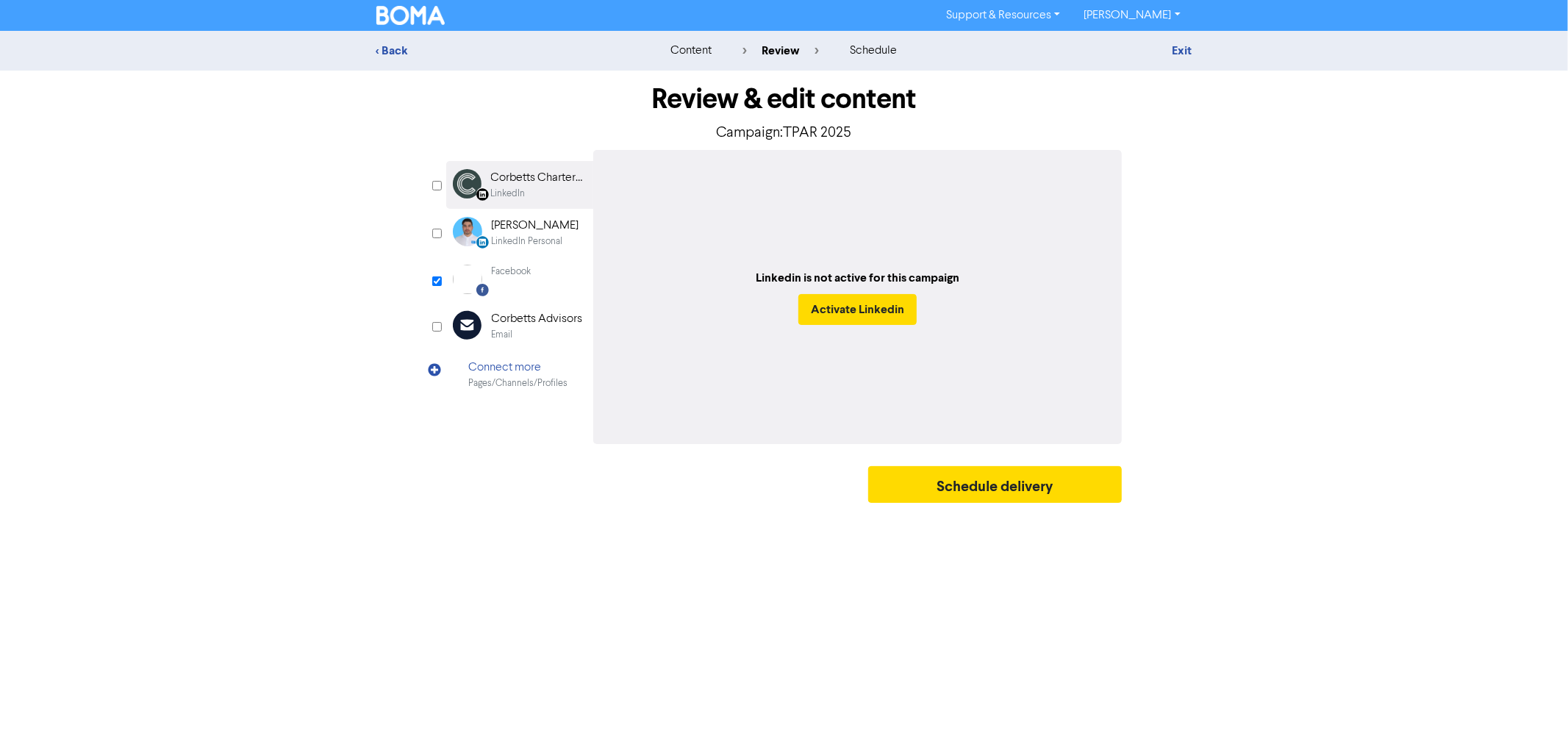
click at [522, 290] on div "Facebook" at bounding box center [512, 280] width 39 height 30
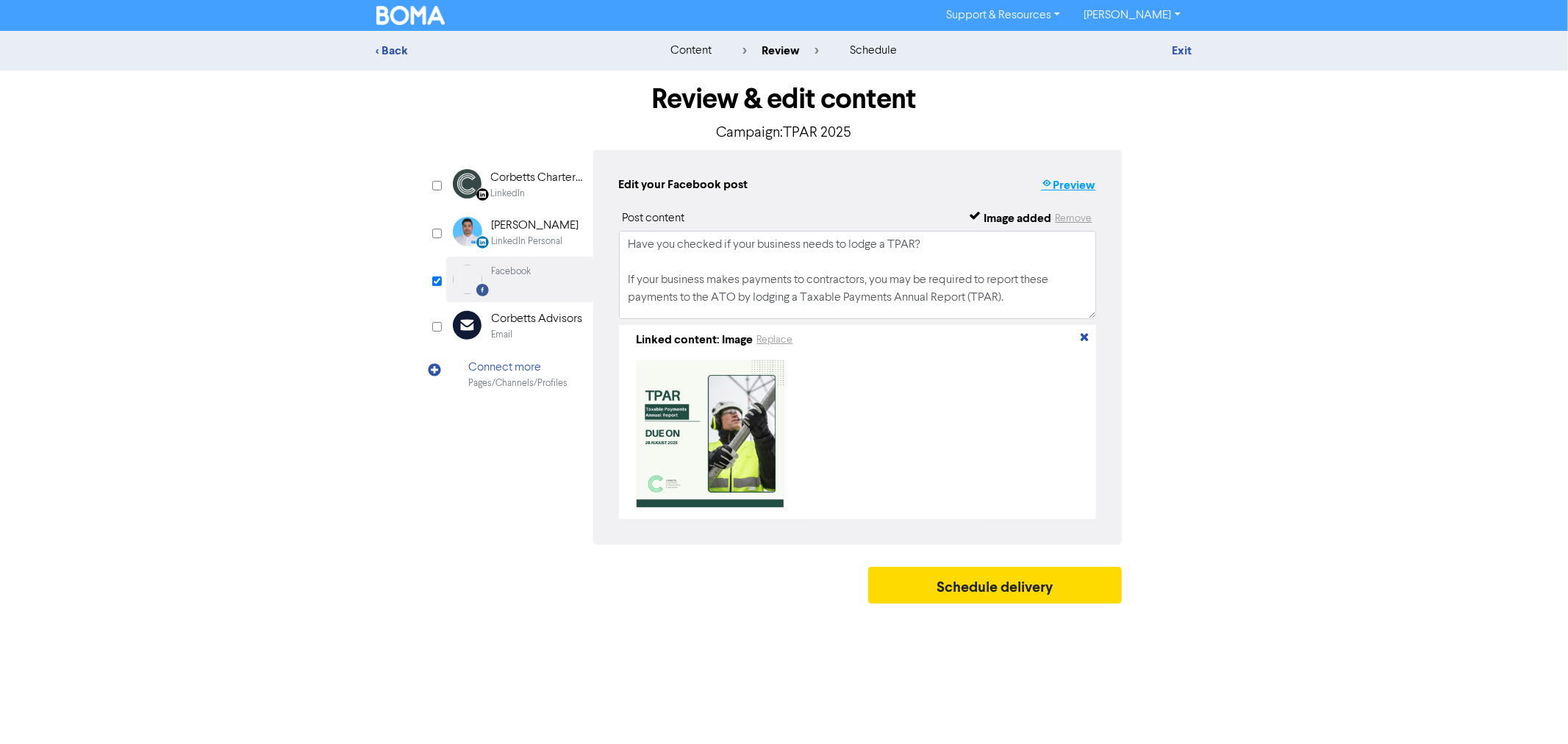
click at [1069, 178] on button "Preview" at bounding box center [1068, 185] width 56 height 19
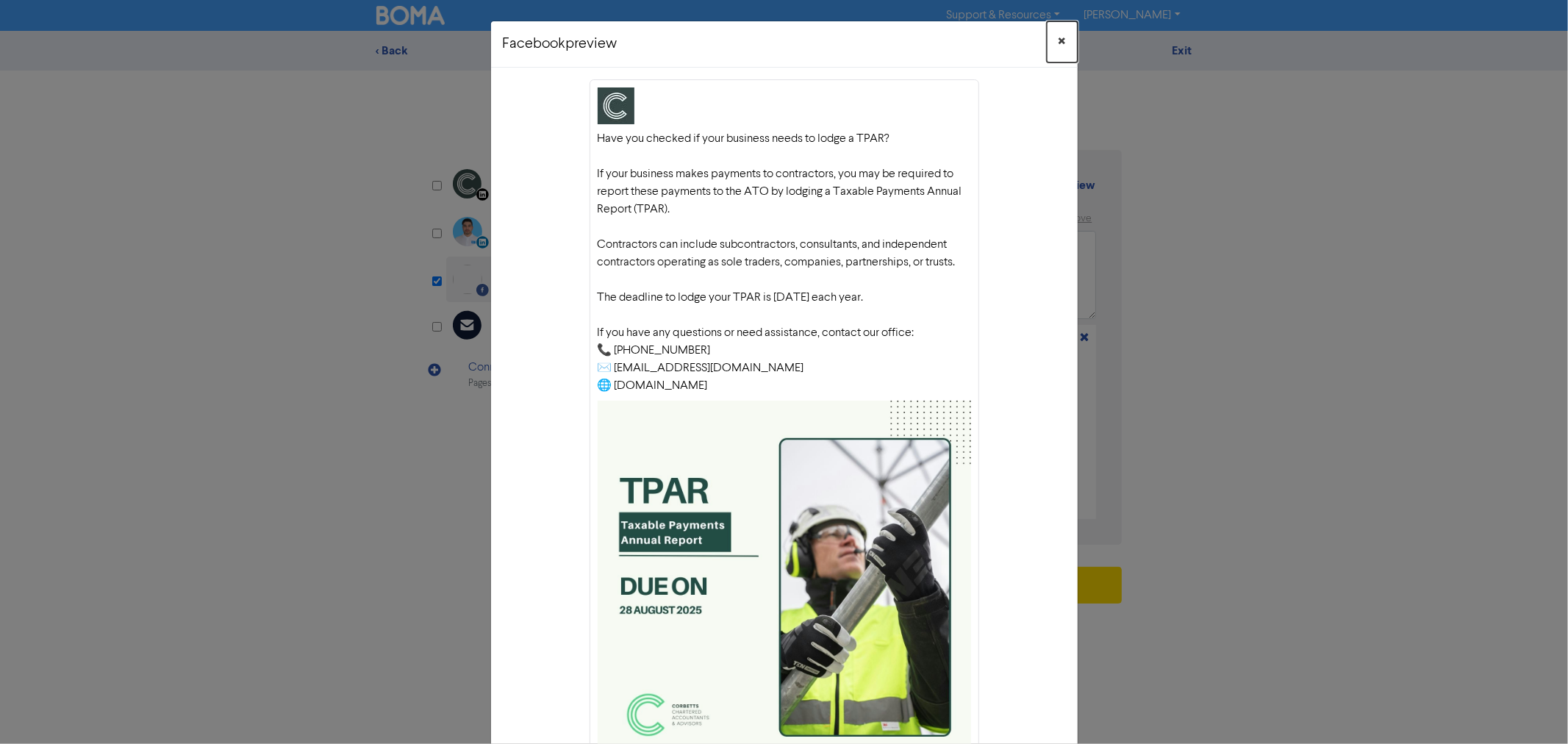
click at [1058, 45] on span "×" at bounding box center [1062, 42] width 7 height 22
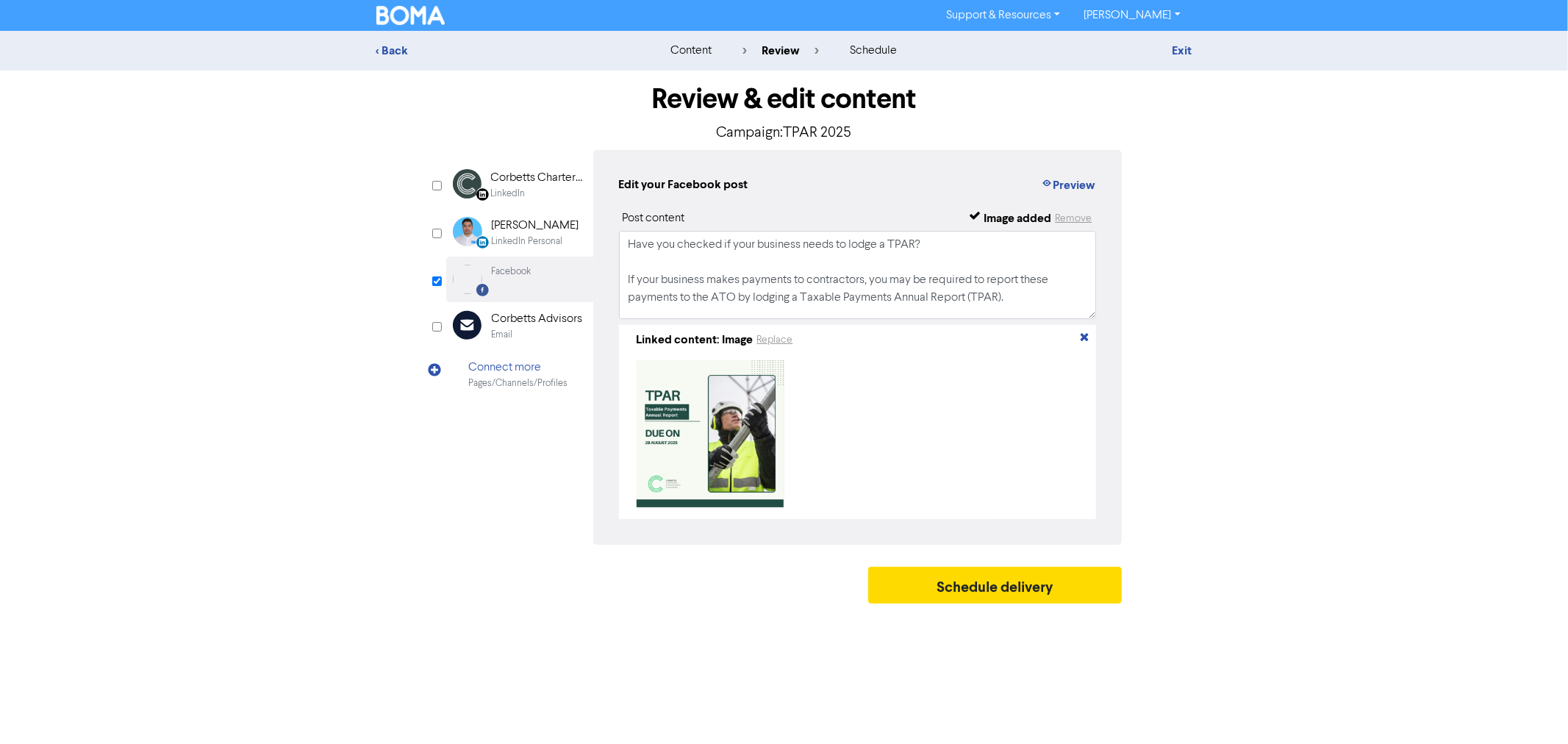
click at [1292, 325] on div "< Back content review schedule Exit Review & edit content Campaign: TPAR 2025 L…" at bounding box center [784, 321] width 1568 height 580
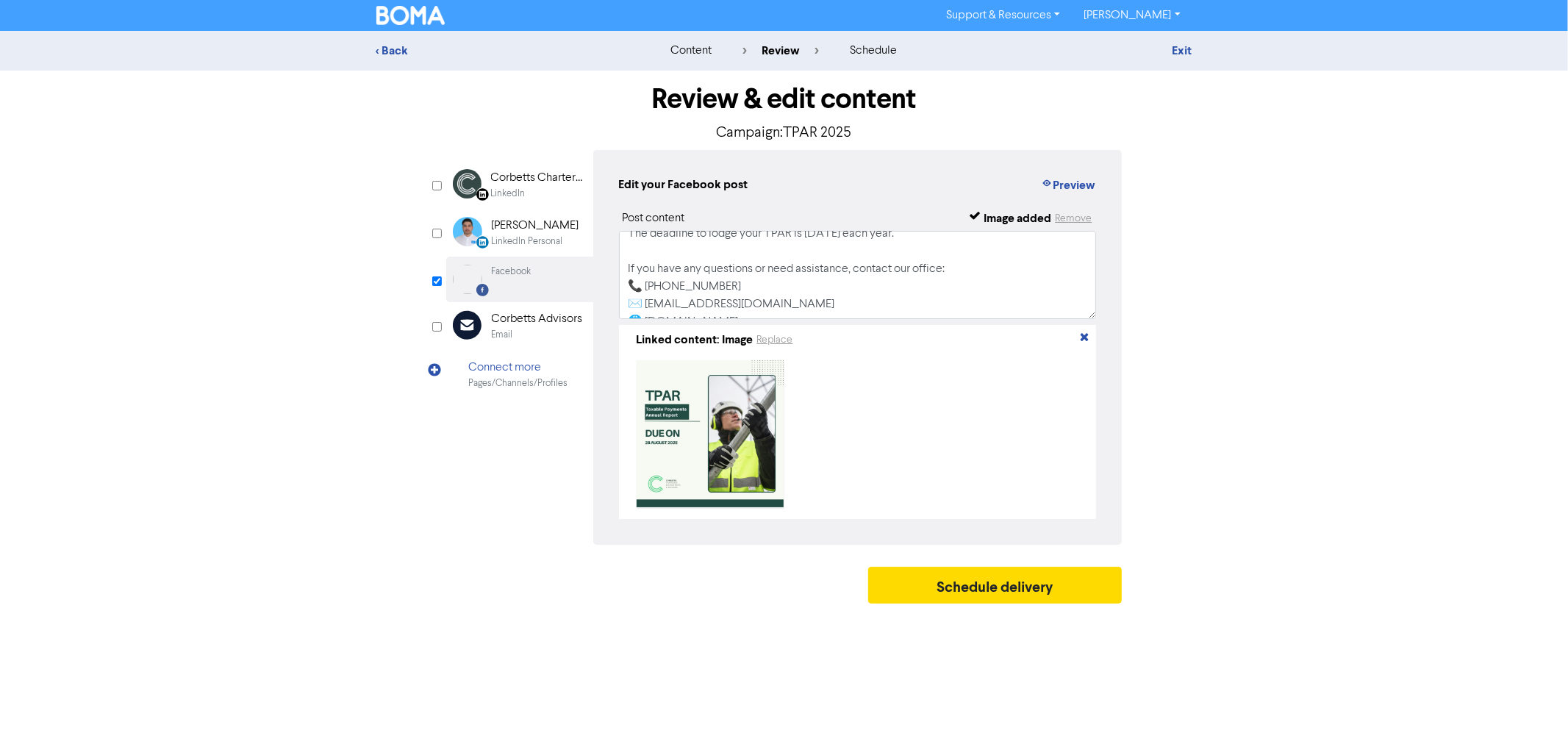
scroll to position [169, 0]
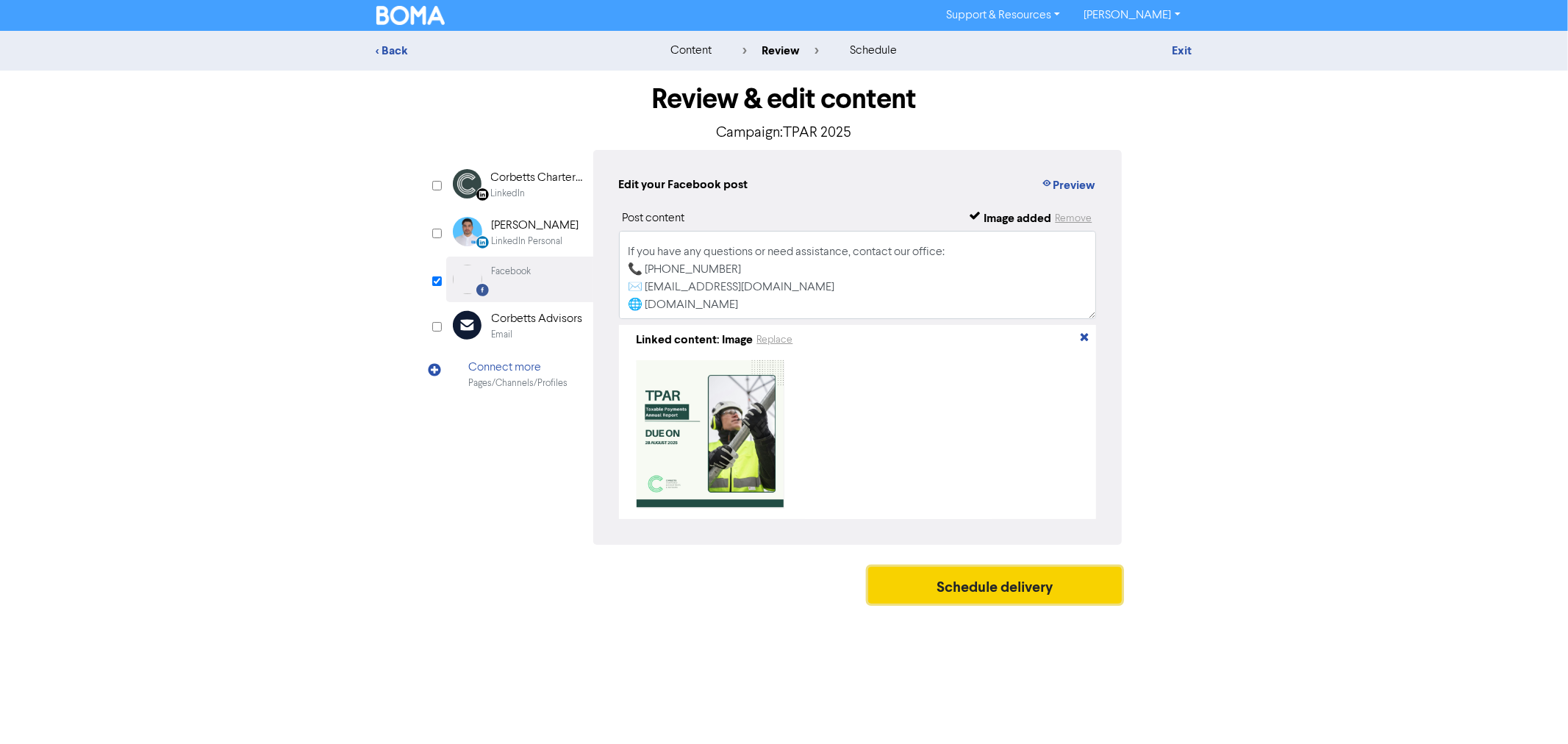
click at [989, 590] on button "Schedule delivery" at bounding box center [996, 585] width 255 height 37
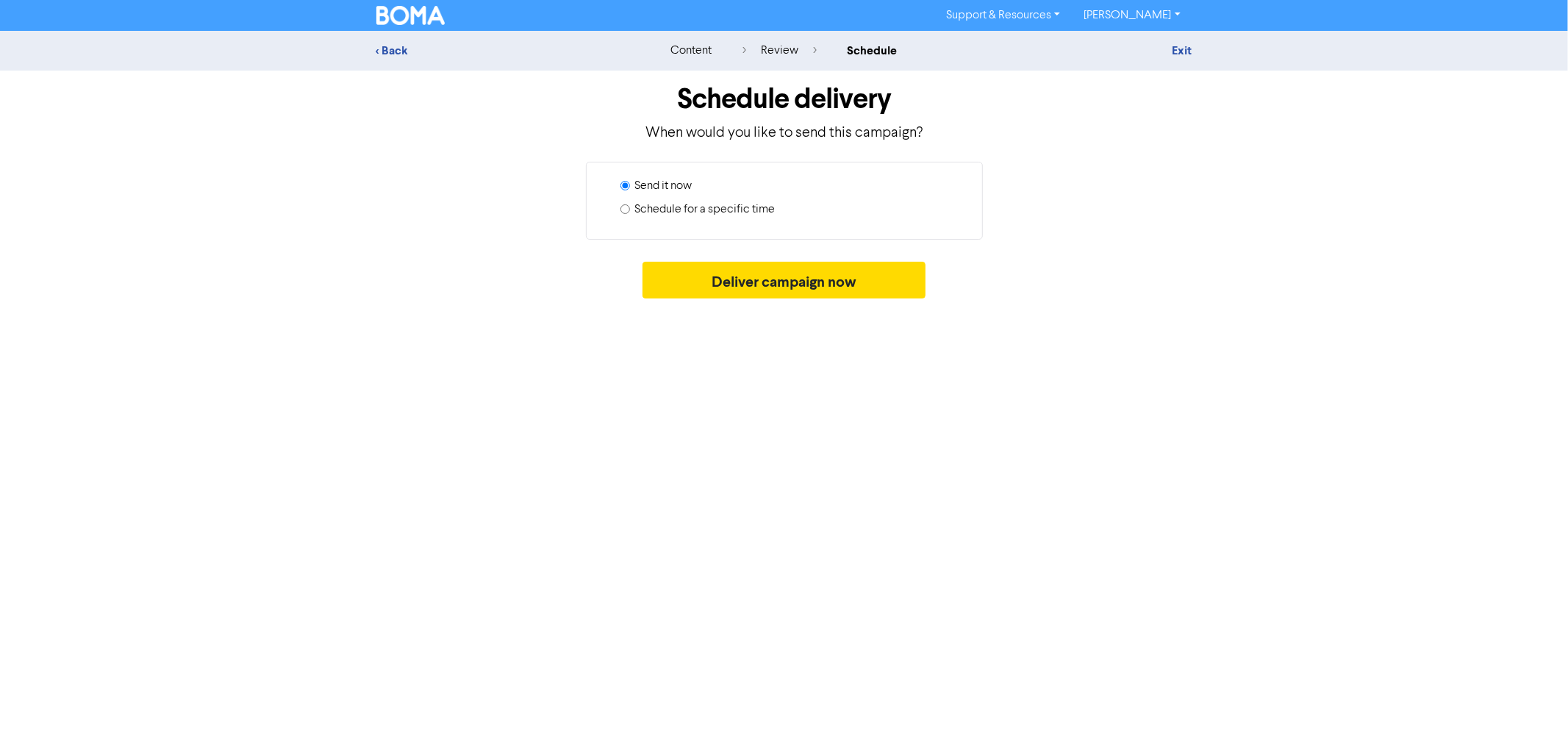
click at [680, 210] on label "Schedule for a specific time" at bounding box center [705, 209] width 141 height 17
click at [630, 210] on input "Schedule for a specific time" at bounding box center [625, 210] width 10 height 10
radio input "true"
radio input "false"
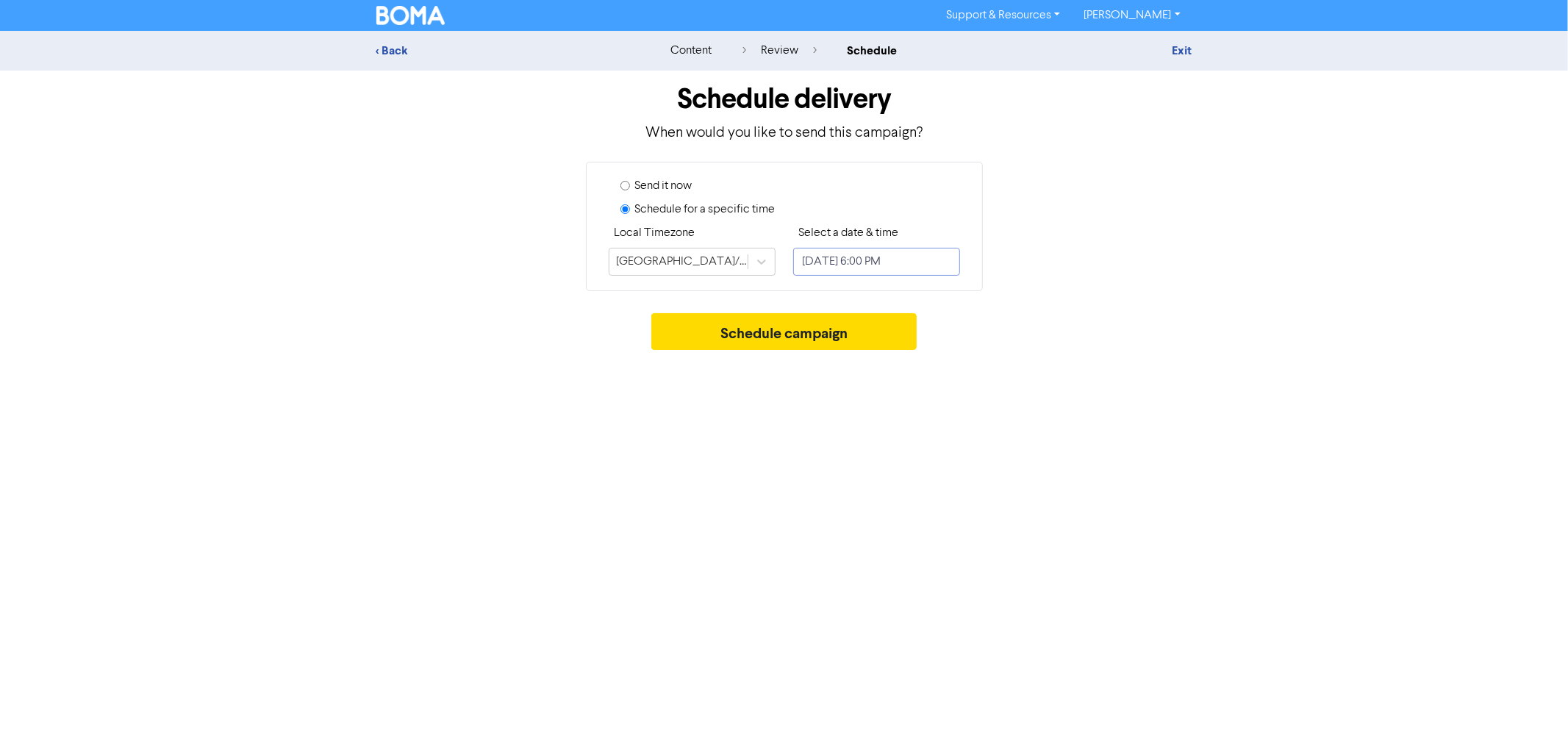
click at [869, 261] on input "[DATE] 6:00 PM" at bounding box center [876, 262] width 167 height 28
select select "7"
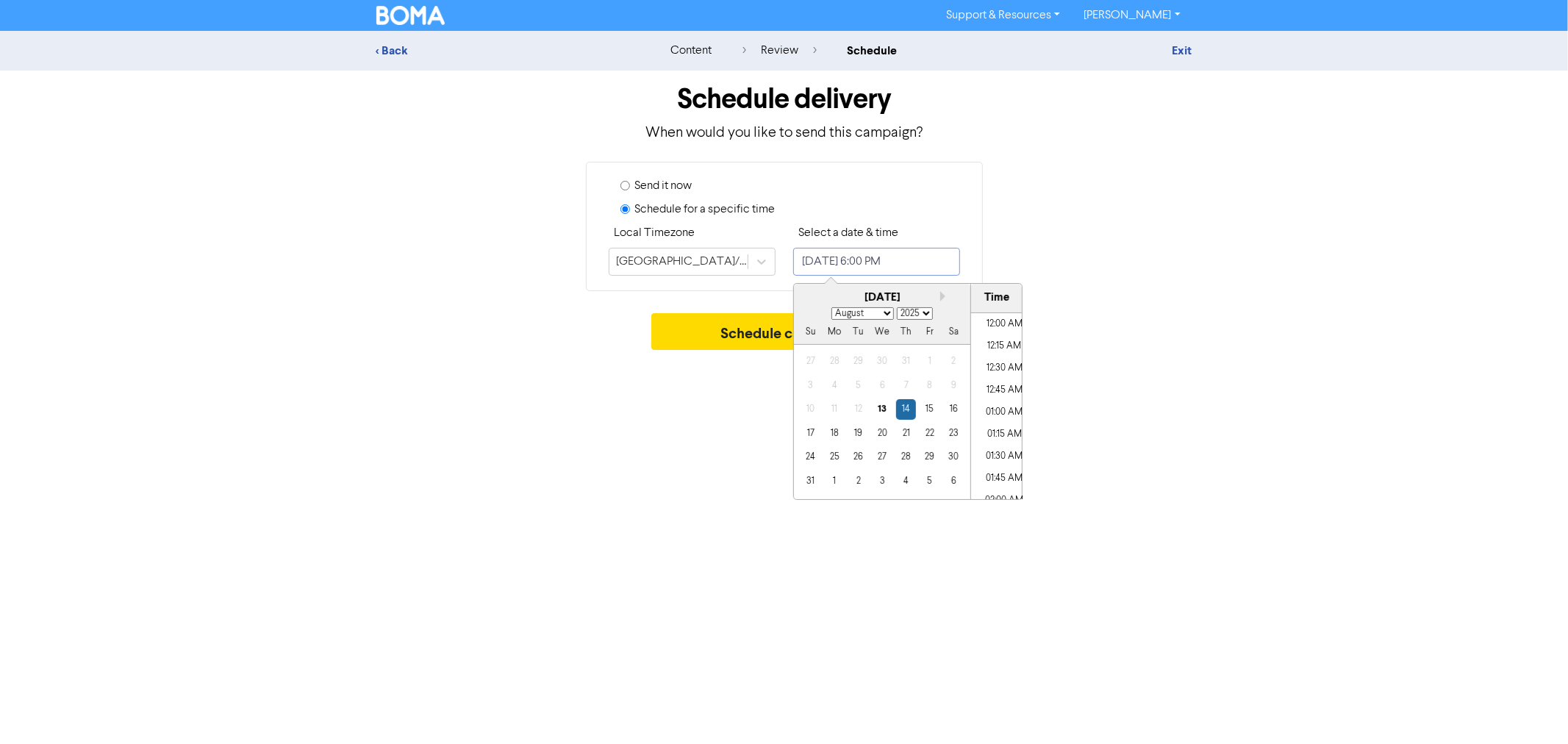
scroll to position [1506, 0]
click at [831, 436] on div "18" at bounding box center [834, 433] width 20 height 20
click at [918, 261] on input "[DATE] 6:00 PM" at bounding box center [876, 262] width 167 height 28
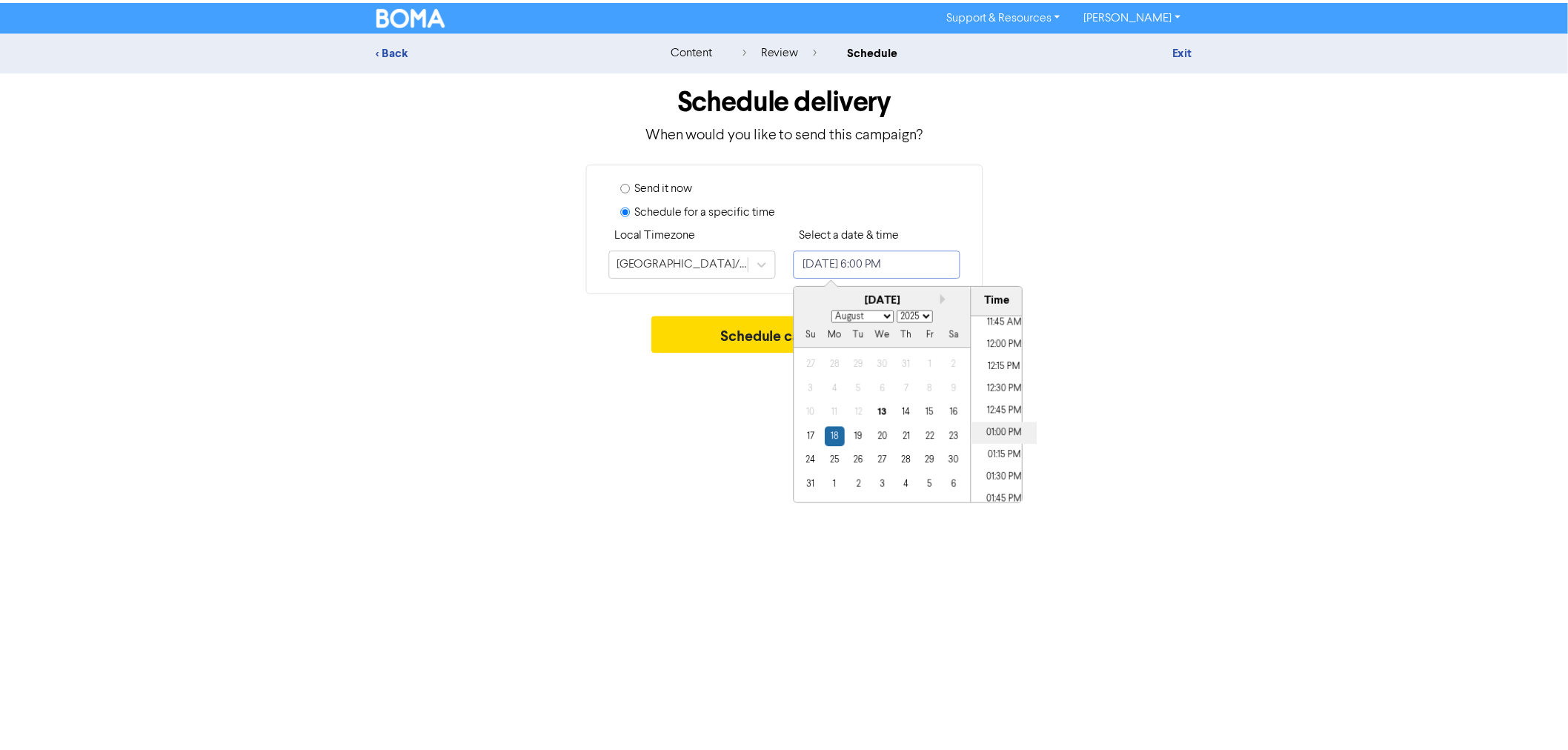
scroll to position [1024, 0]
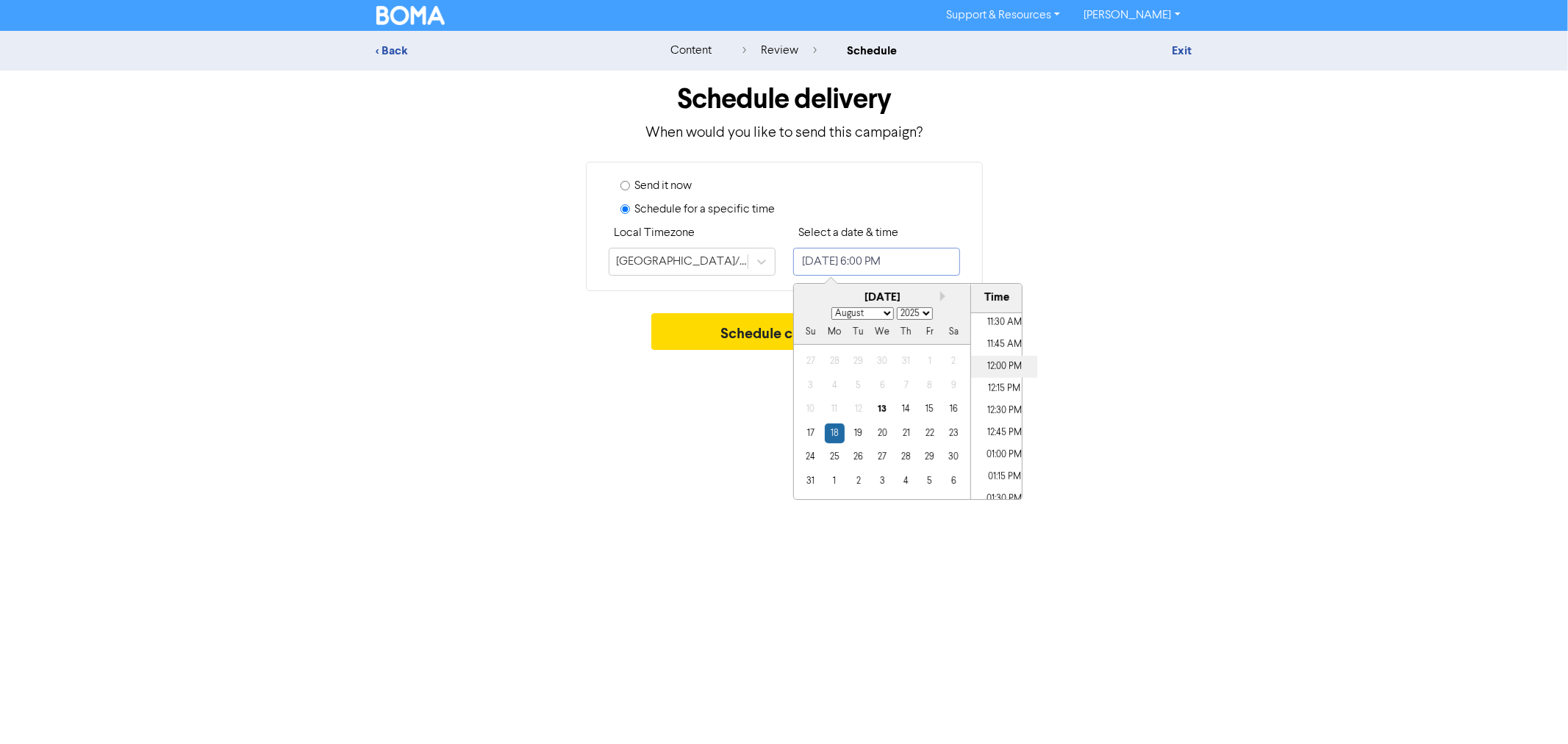
click at [1000, 367] on li "12:00 PM" at bounding box center [1004, 367] width 67 height 22
type input "[DATE] 12:00 PM"
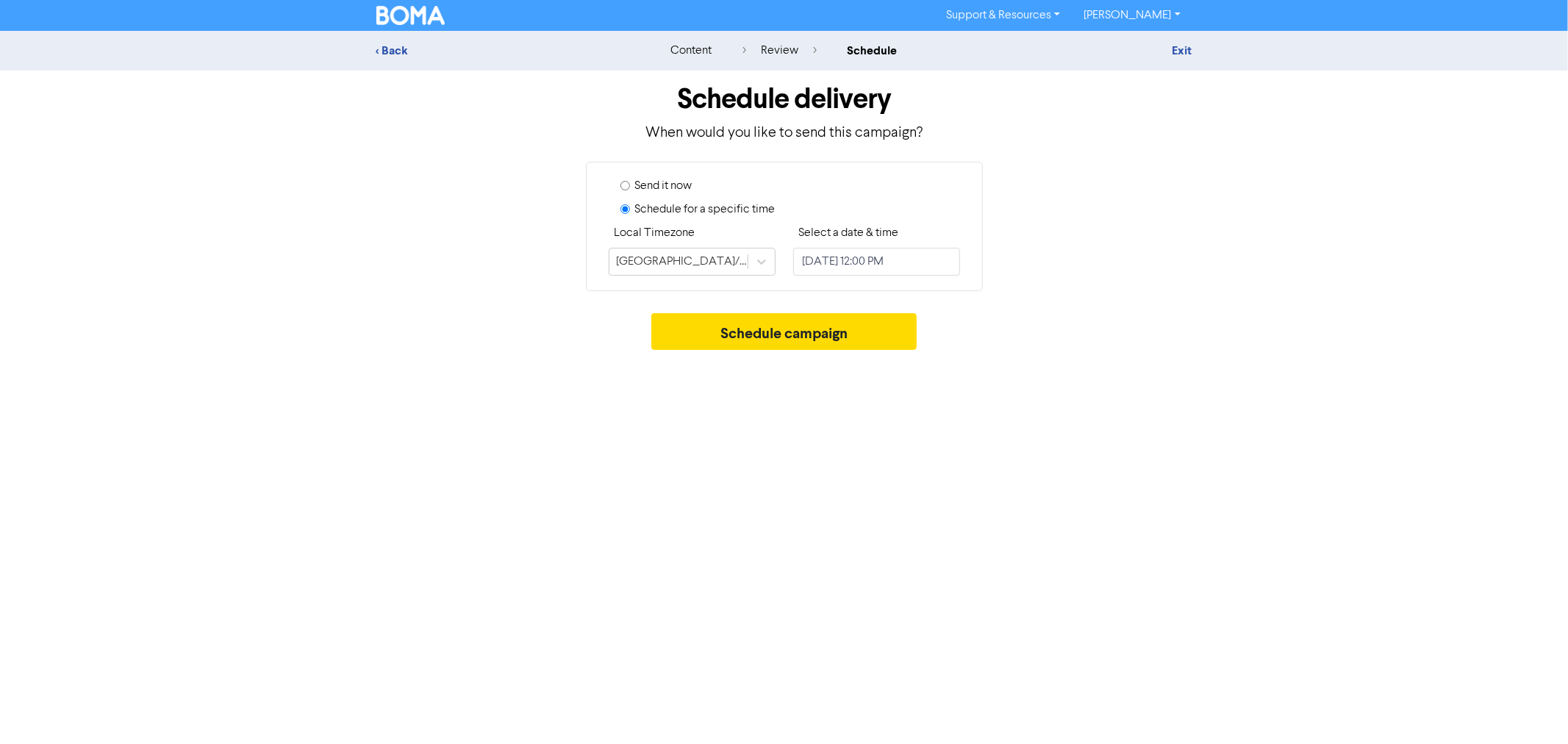
click at [1172, 331] on div "Schedule campaign" at bounding box center [784, 335] width 816 height 44
click at [831, 331] on button "Schedule campaign" at bounding box center [784, 331] width 265 height 37
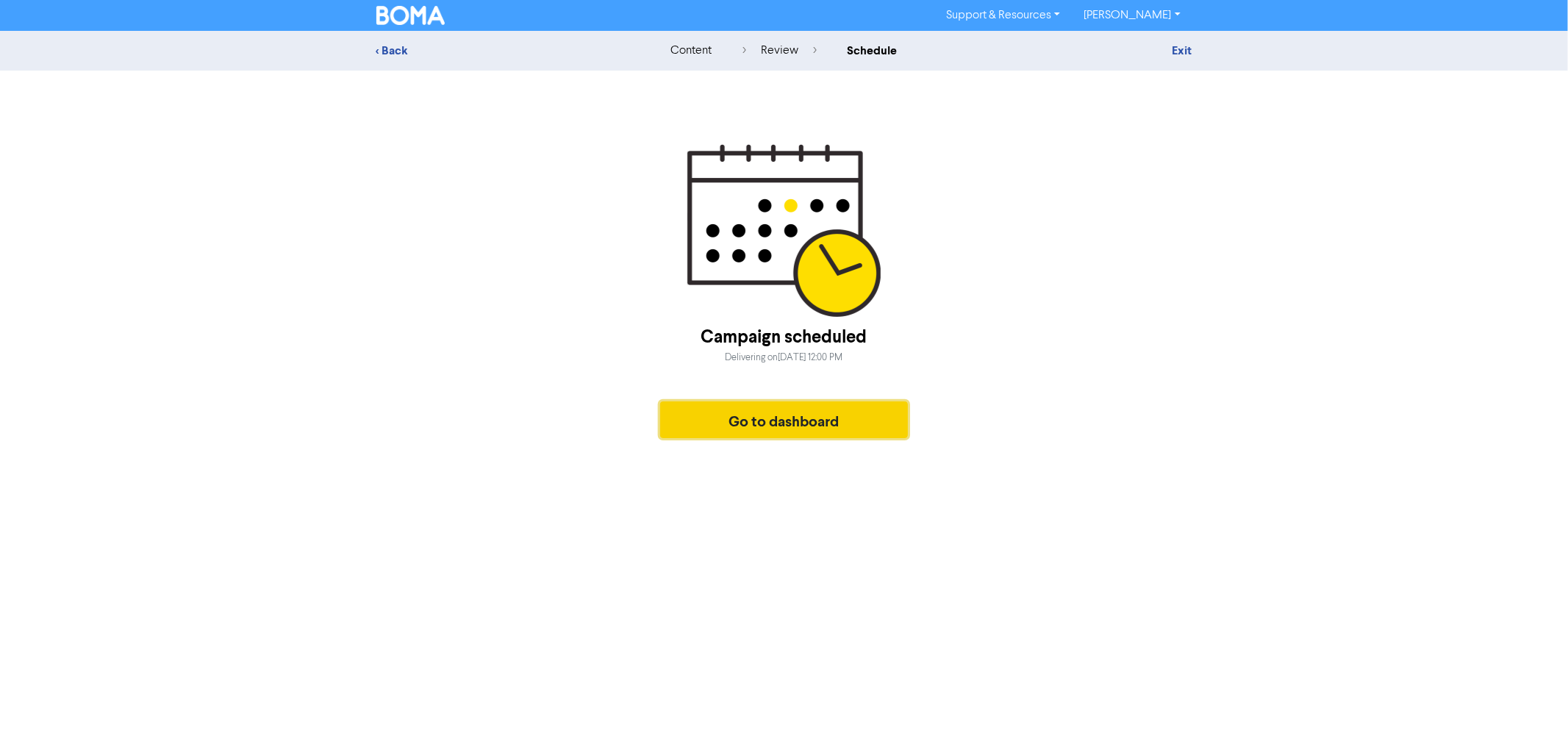
click at [783, 415] on button "Go to dashboard" at bounding box center [784, 419] width 248 height 37
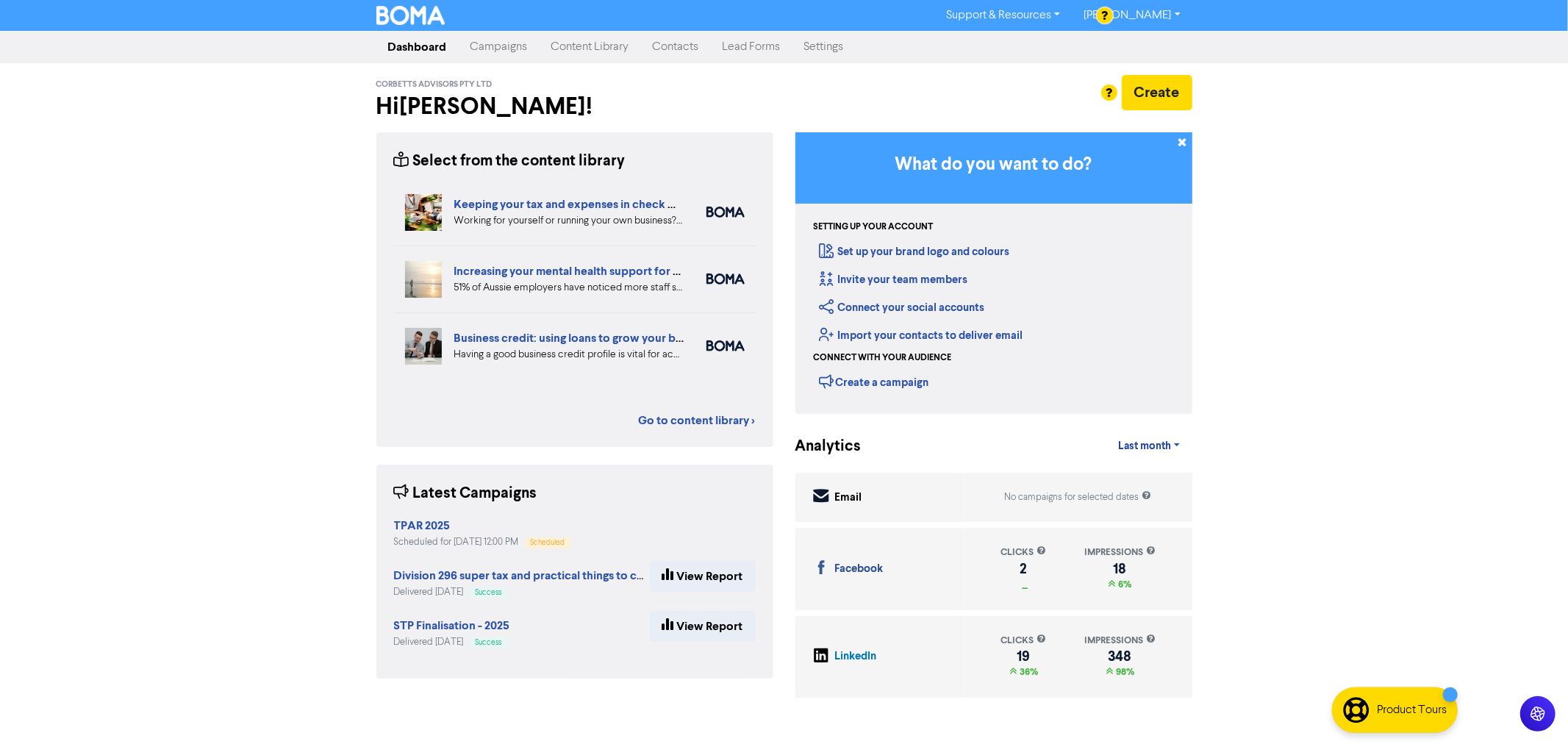
click at [519, 47] on link "Campaigns" at bounding box center [499, 47] width 81 height 30
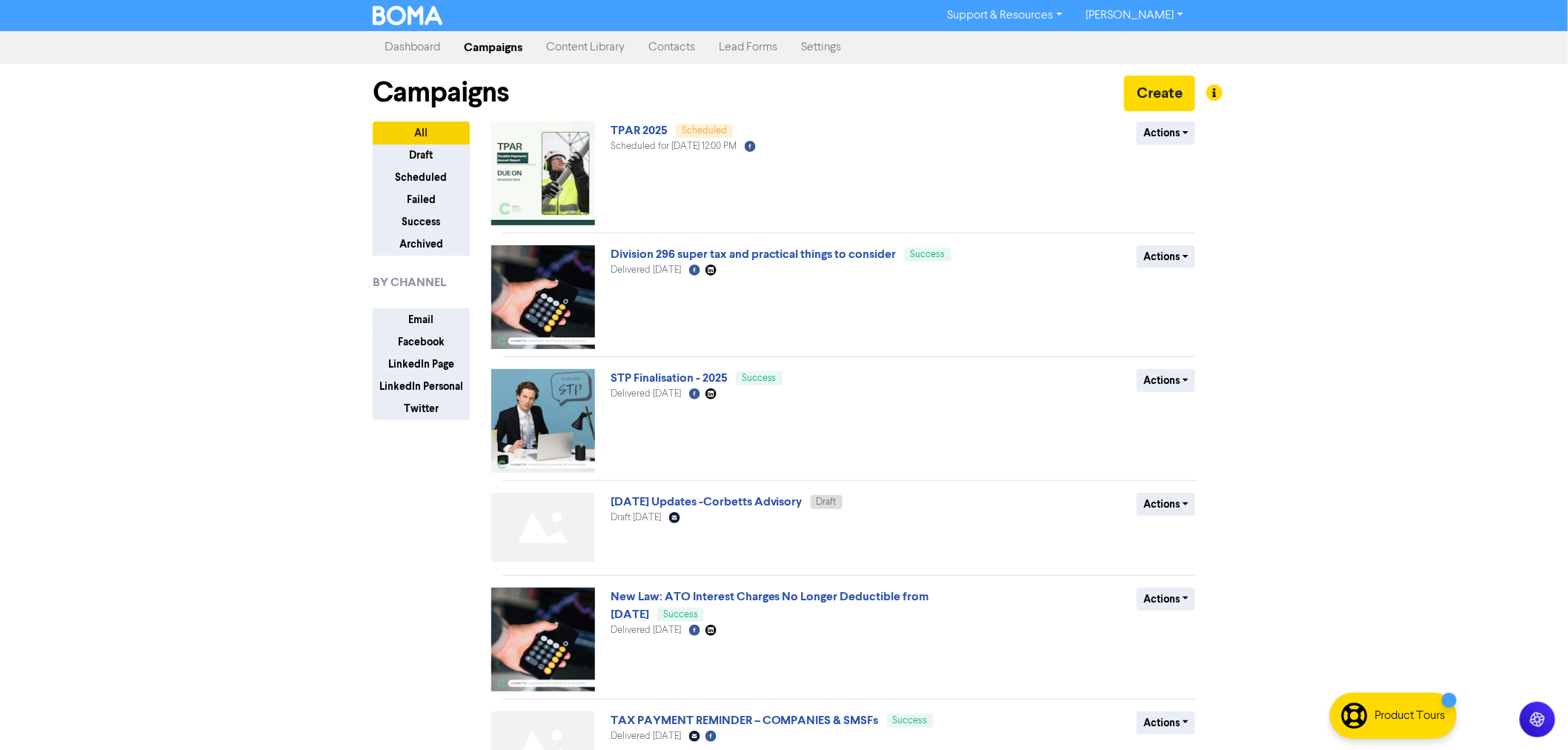
click at [644, 130] on link "TPAR 2025" at bounding box center [639, 131] width 57 height 15
